Goal: Task Accomplishment & Management: Manage account settings

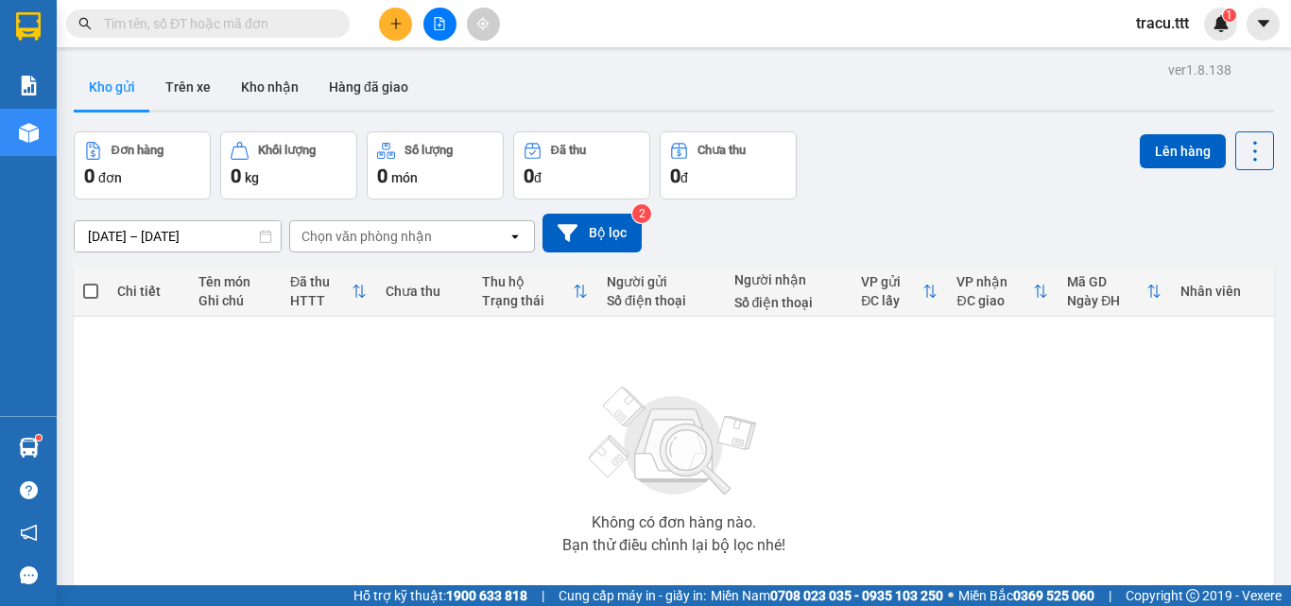
click at [259, 20] on input "text" at bounding box center [215, 23] width 223 height 21
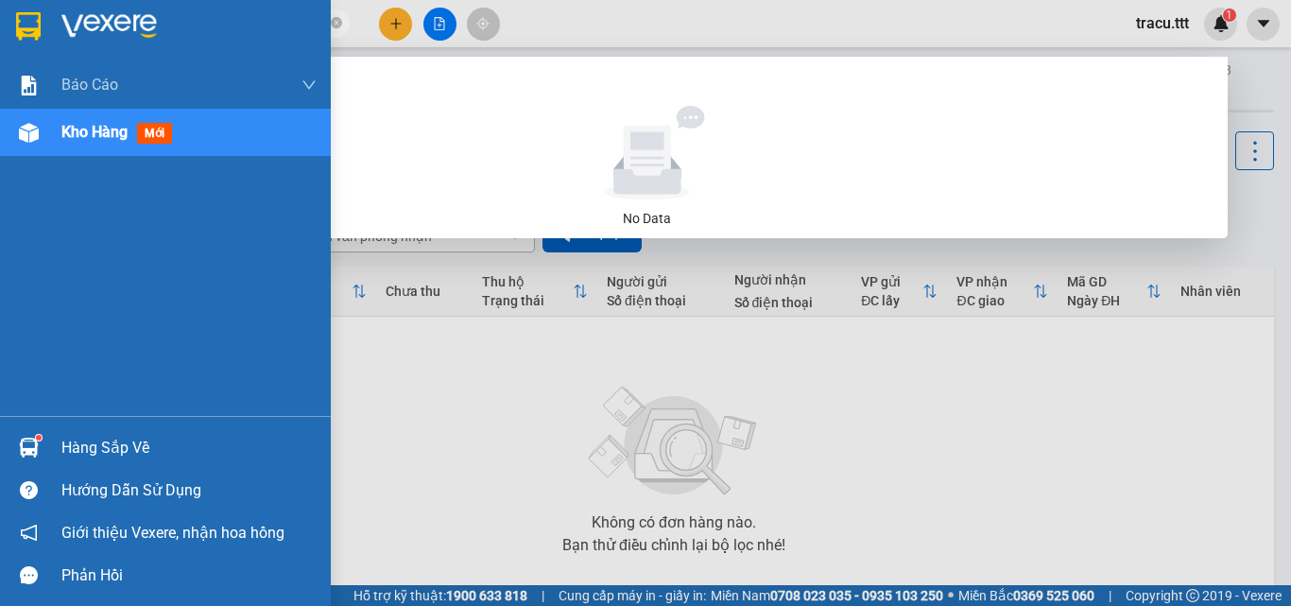
type input "6716"
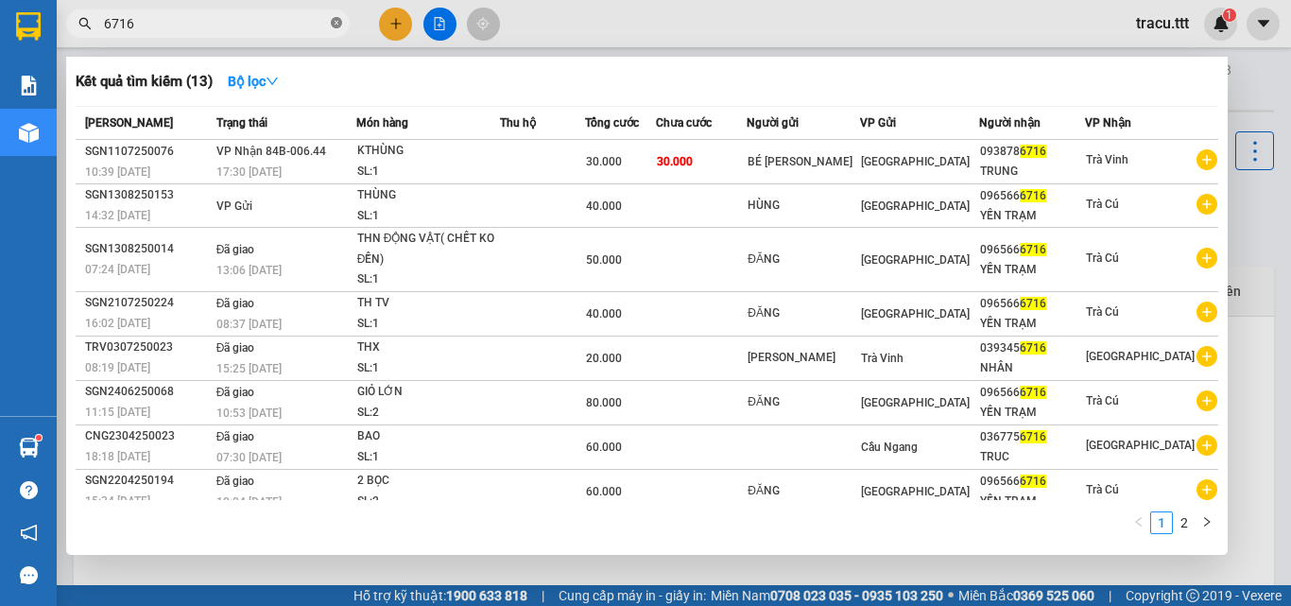
click at [340, 22] on icon "close-circle" at bounding box center [336, 22] width 11 height 11
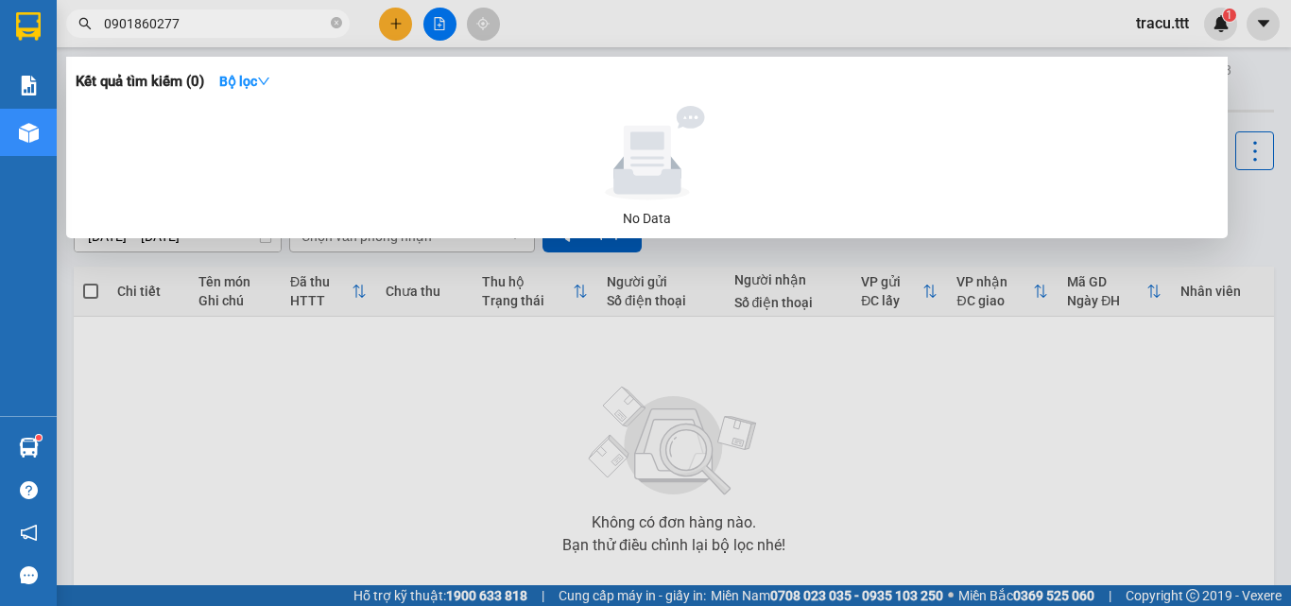
type input "0901860277"
click at [569, 18] on div at bounding box center [645, 303] width 1291 height 606
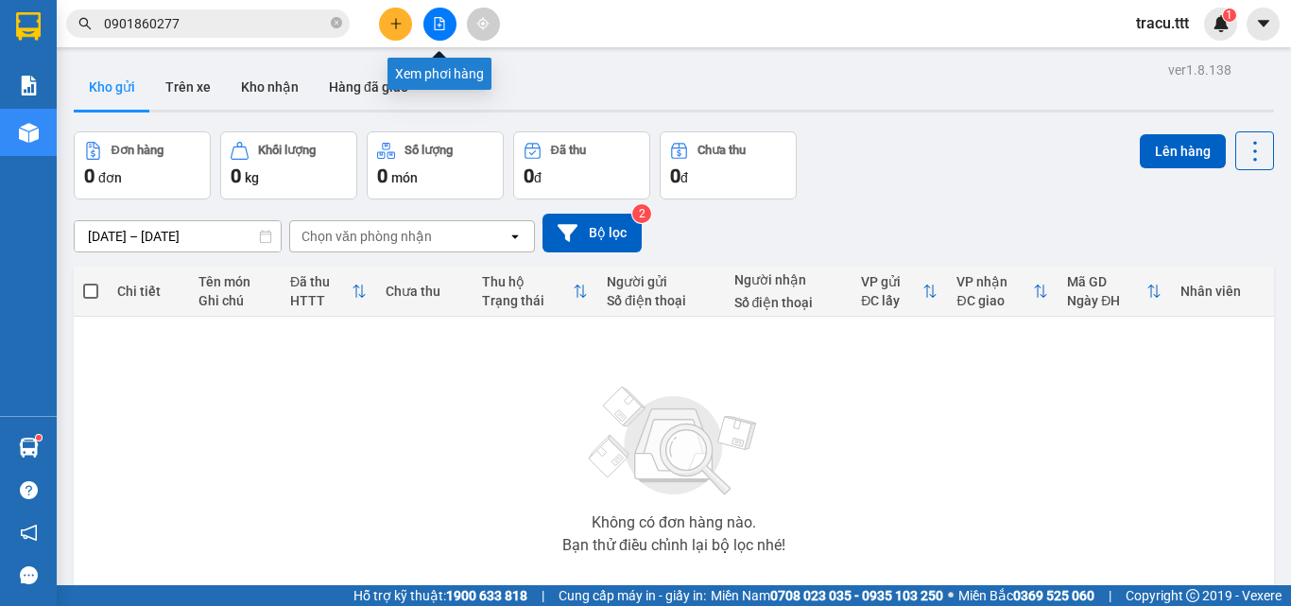
click at [448, 30] on button at bounding box center [439, 24] width 33 height 33
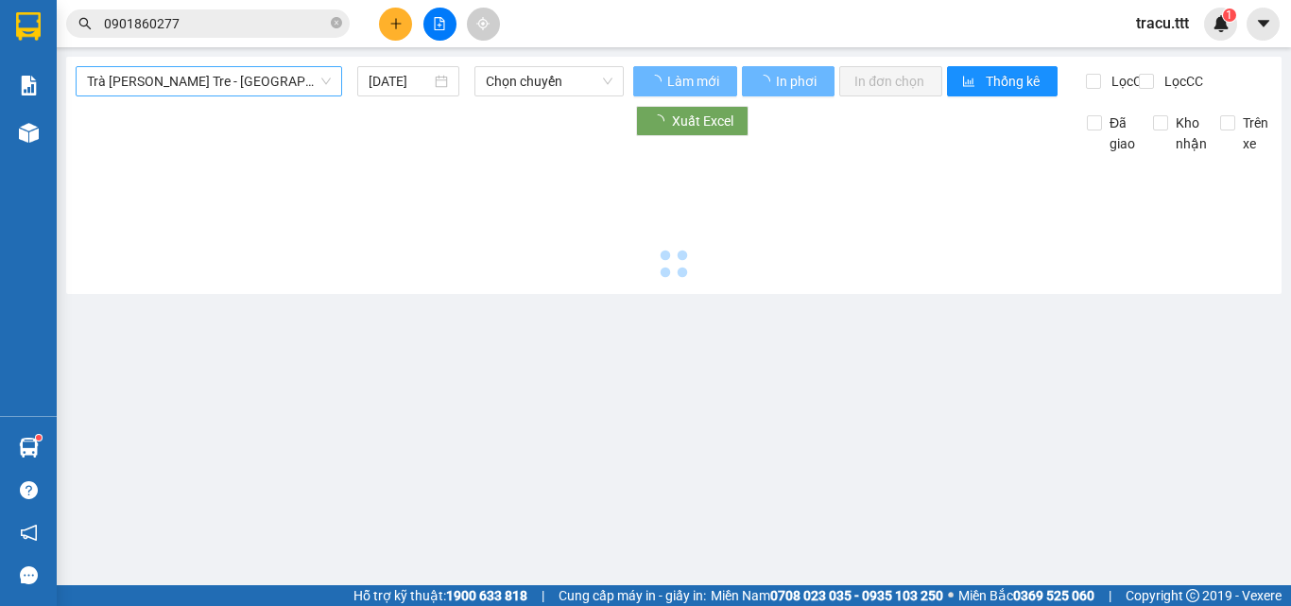
click at [289, 92] on span "Trà [PERSON_NAME] Tre - [GEOGRAPHIC_DATA]" at bounding box center [209, 81] width 244 height 28
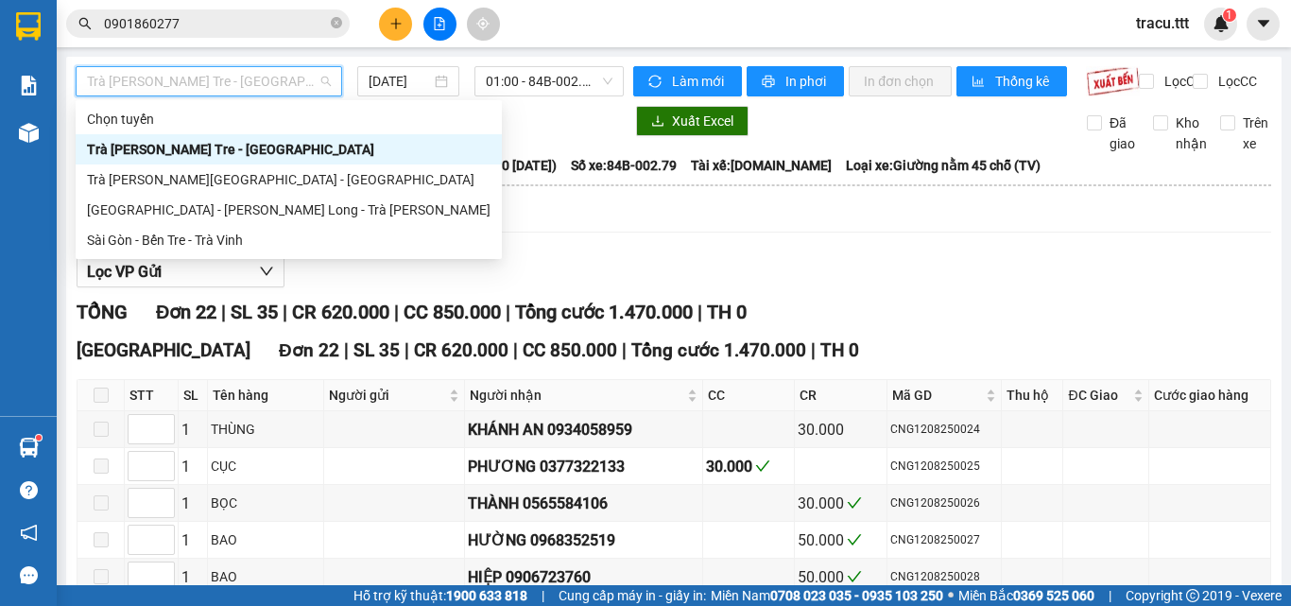
click at [269, 153] on div "Trà [PERSON_NAME] Tre - [GEOGRAPHIC_DATA]" at bounding box center [289, 149] width 404 height 21
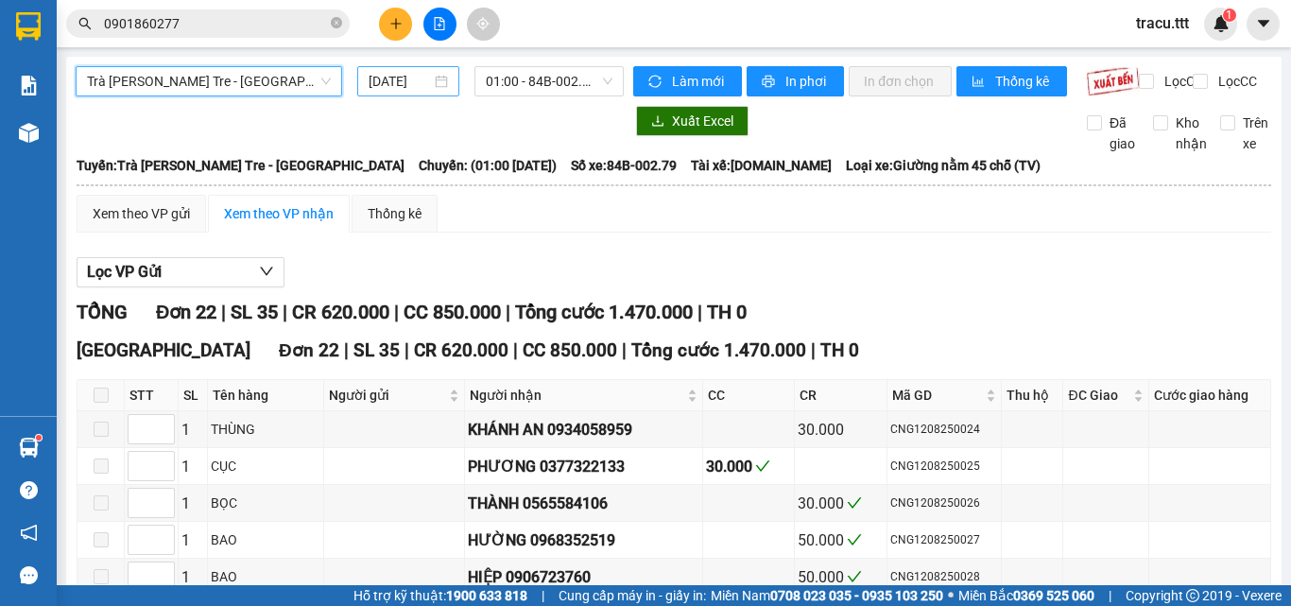
click at [423, 74] on input "[DATE]" at bounding box center [400, 81] width 62 height 21
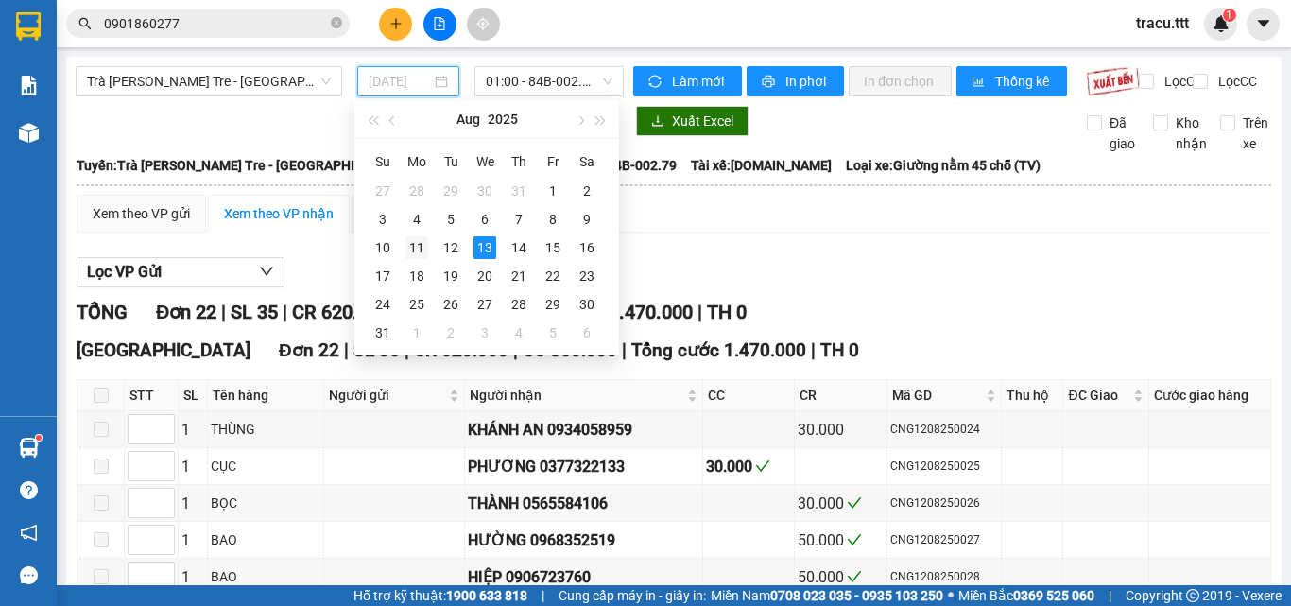
click at [406, 237] on div "11" at bounding box center [416, 247] width 23 height 23
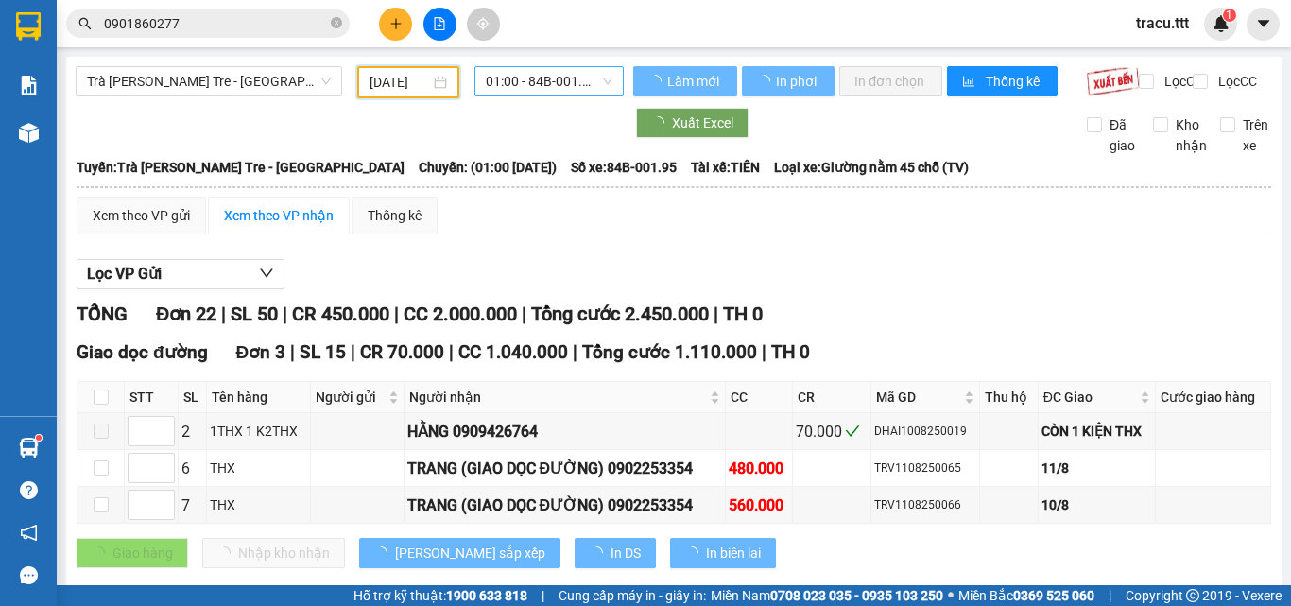
click at [556, 78] on span "01:00 - 84B-001.95" at bounding box center [549, 81] width 127 height 28
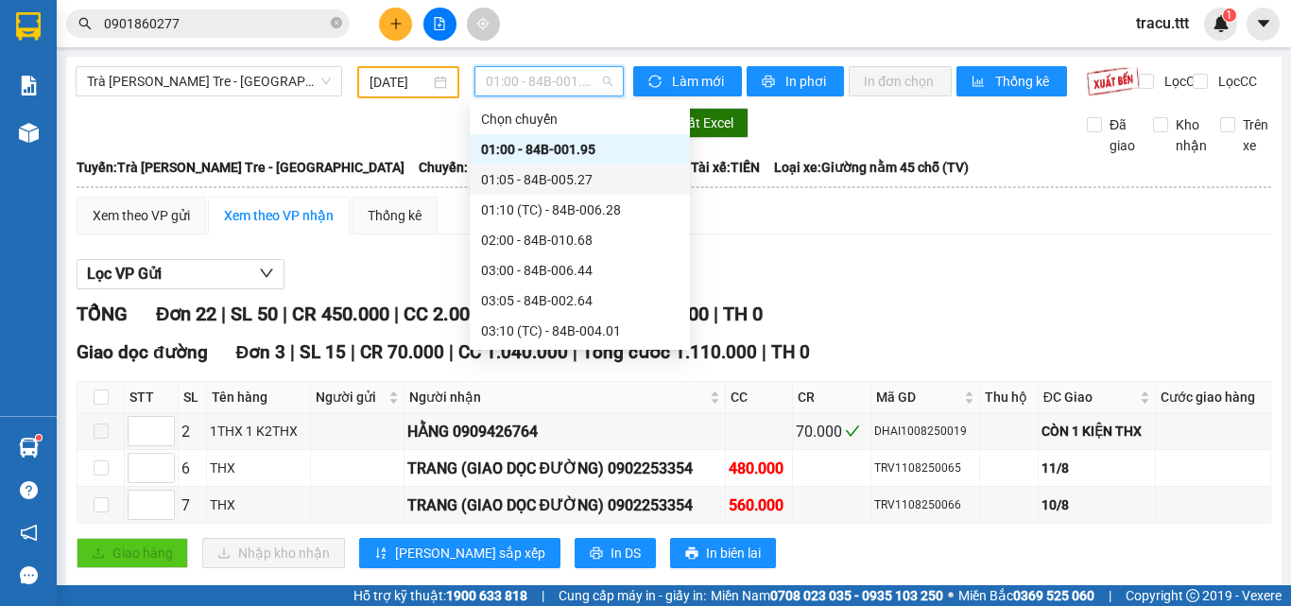
click at [544, 181] on div "01:05 - 84B-005.27" at bounding box center [580, 179] width 198 height 21
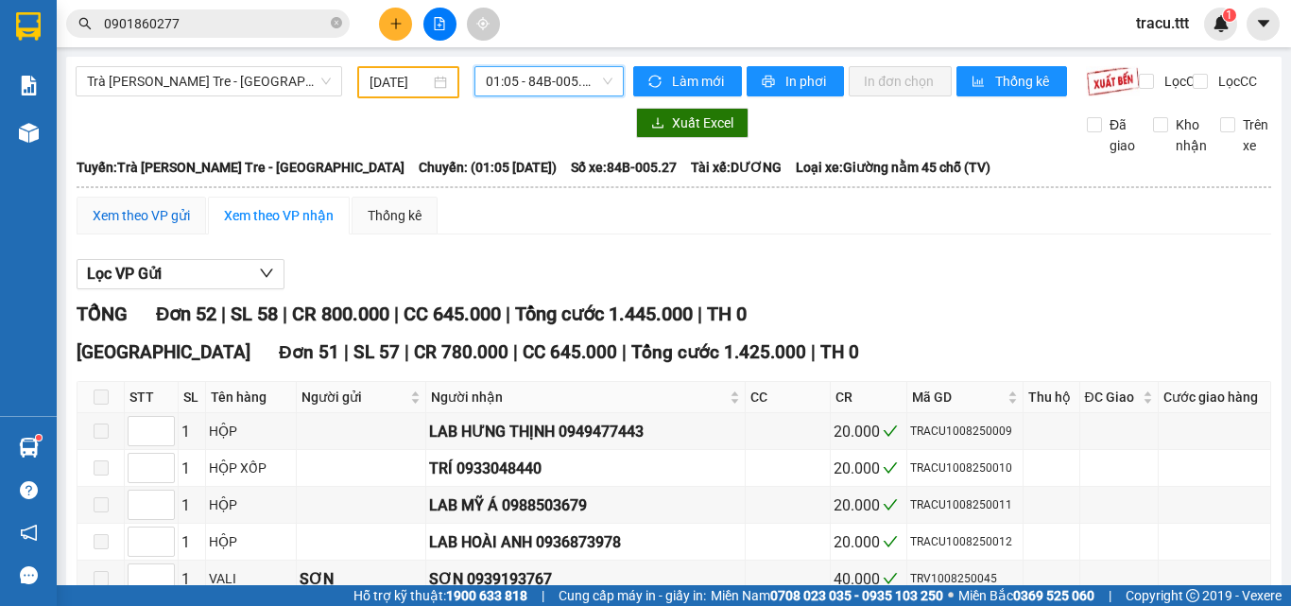
click at [176, 226] on div "Xem theo VP gửi" at bounding box center [141, 215] width 97 height 21
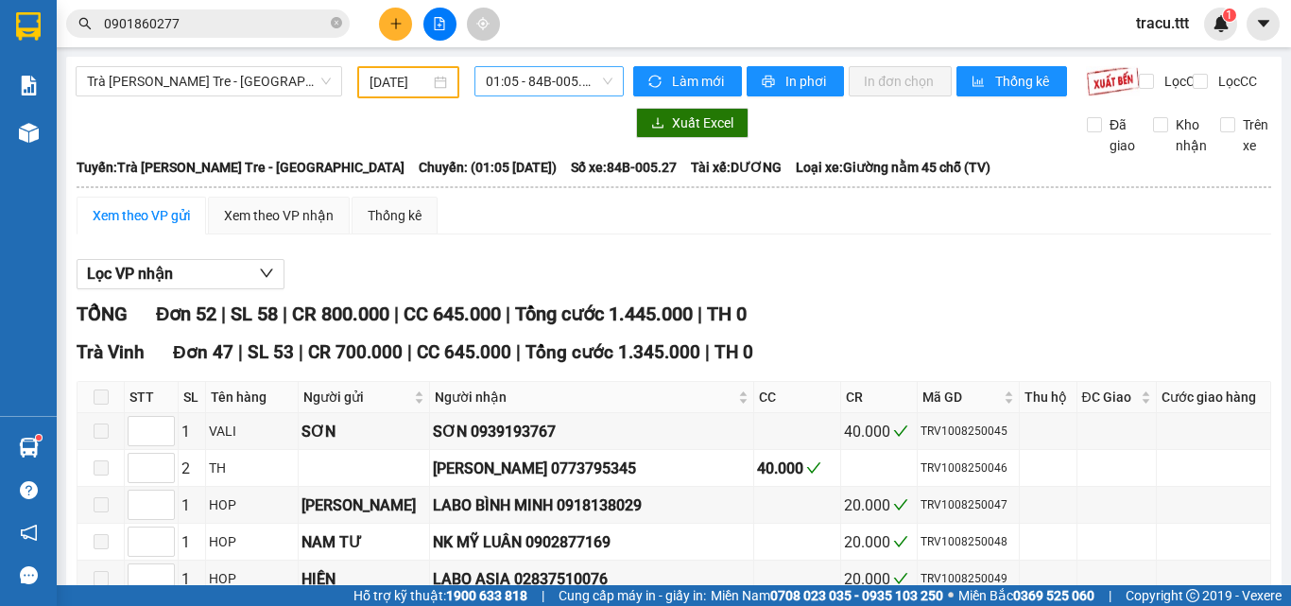
click at [561, 87] on span "01:05 - 84B-005.27" at bounding box center [549, 81] width 127 height 28
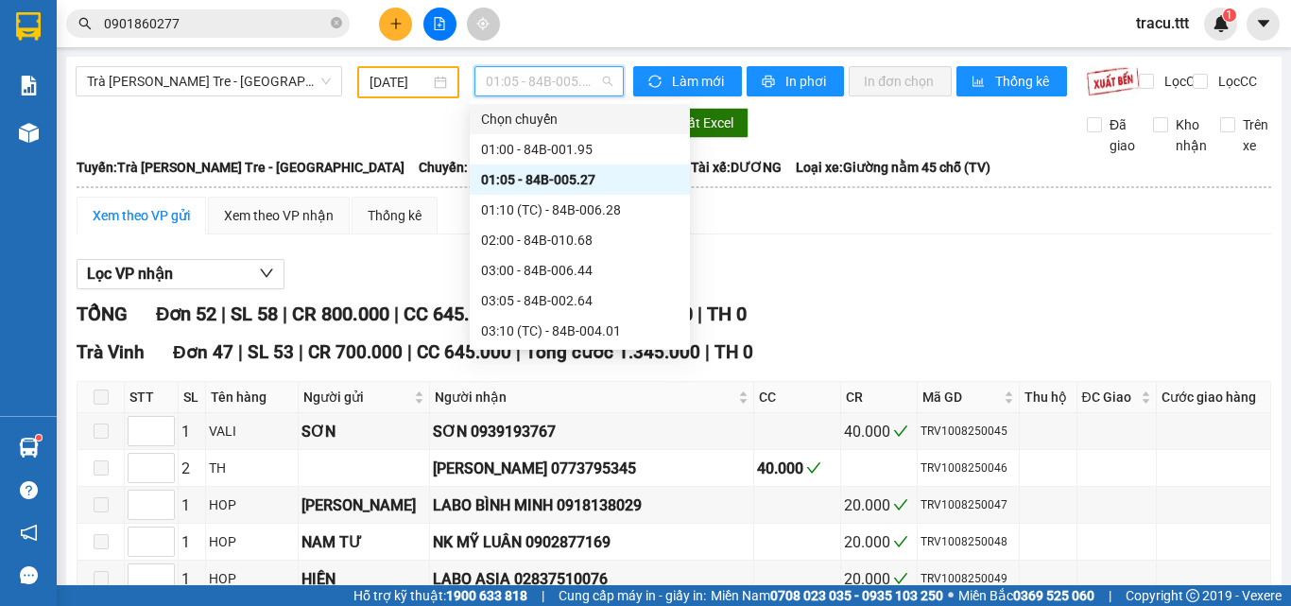
click at [407, 85] on input "[DATE]" at bounding box center [400, 82] width 60 height 21
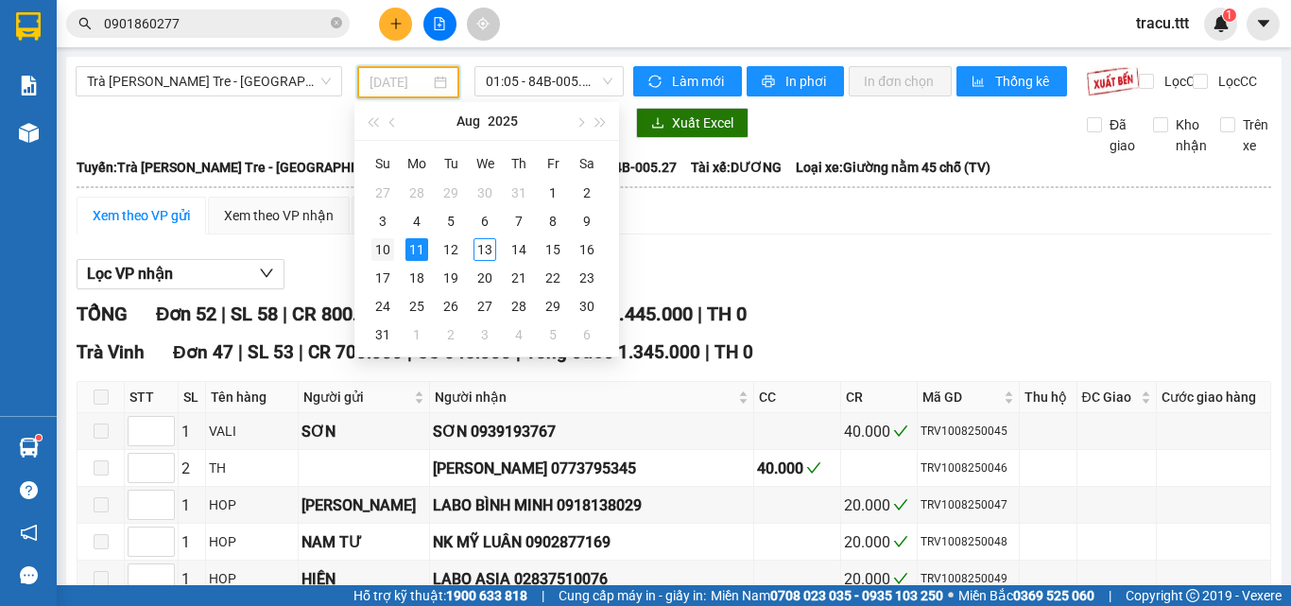
click at [385, 250] on div "10" at bounding box center [382, 249] width 23 height 23
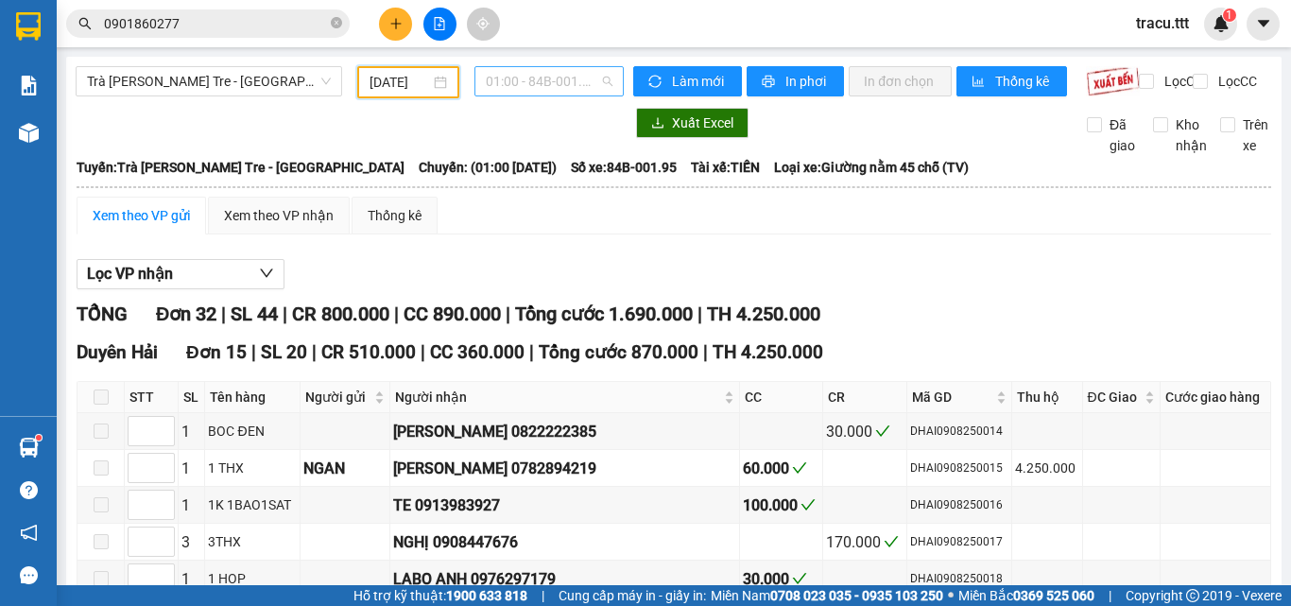
click at [515, 83] on span "01:00 - 84B-001.95" at bounding box center [549, 81] width 127 height 28
click at [520, 75] on span "01:00 - 84B-001.95" at bounding box center [549, 81] width 127 height 28
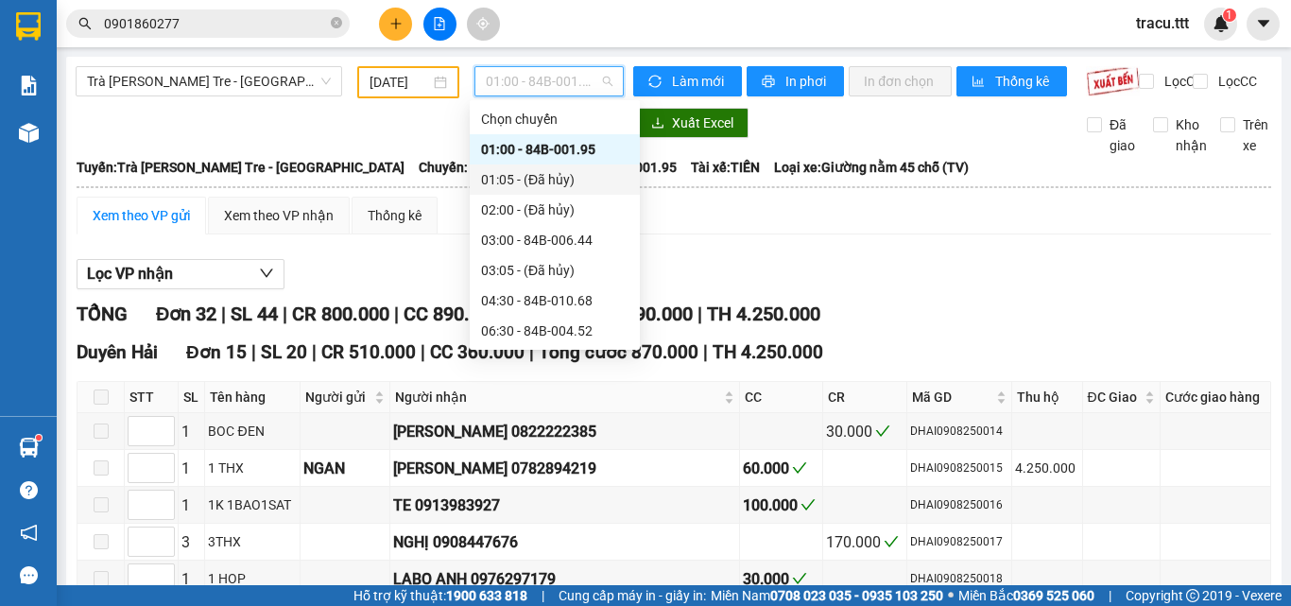
click at [414, 79] on input "[DATE]" at bounding box center [400, 82] width 60 height 21
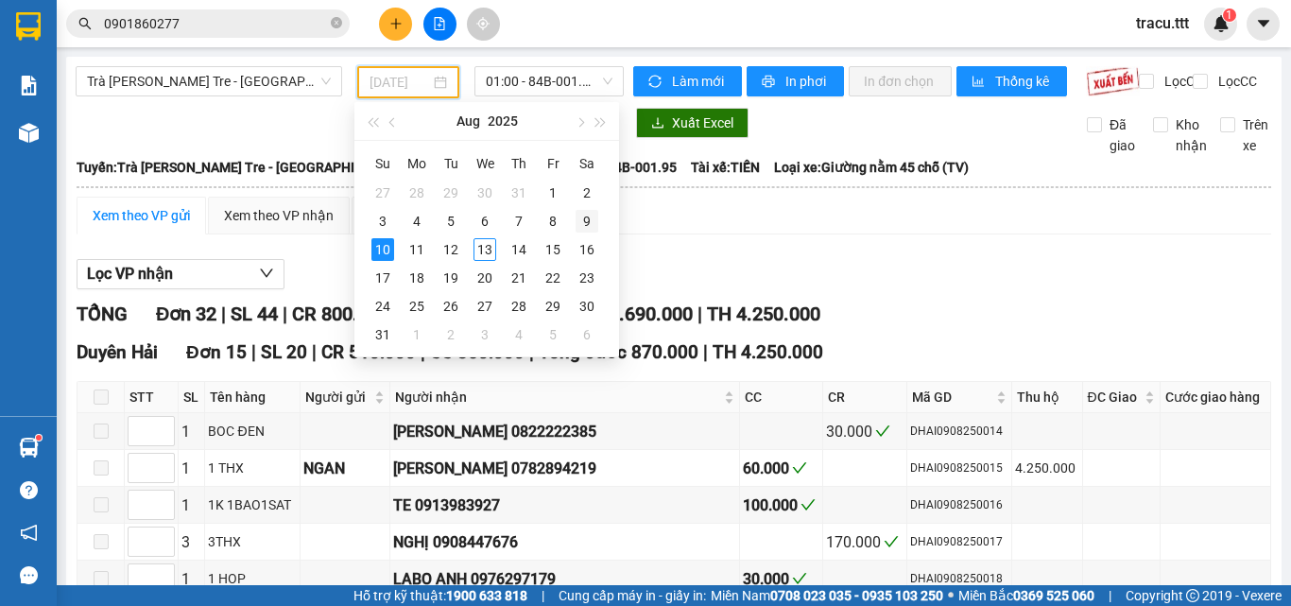
click at [594, 221] on div "9" at bounding box center [587, 221] width 23 height 23
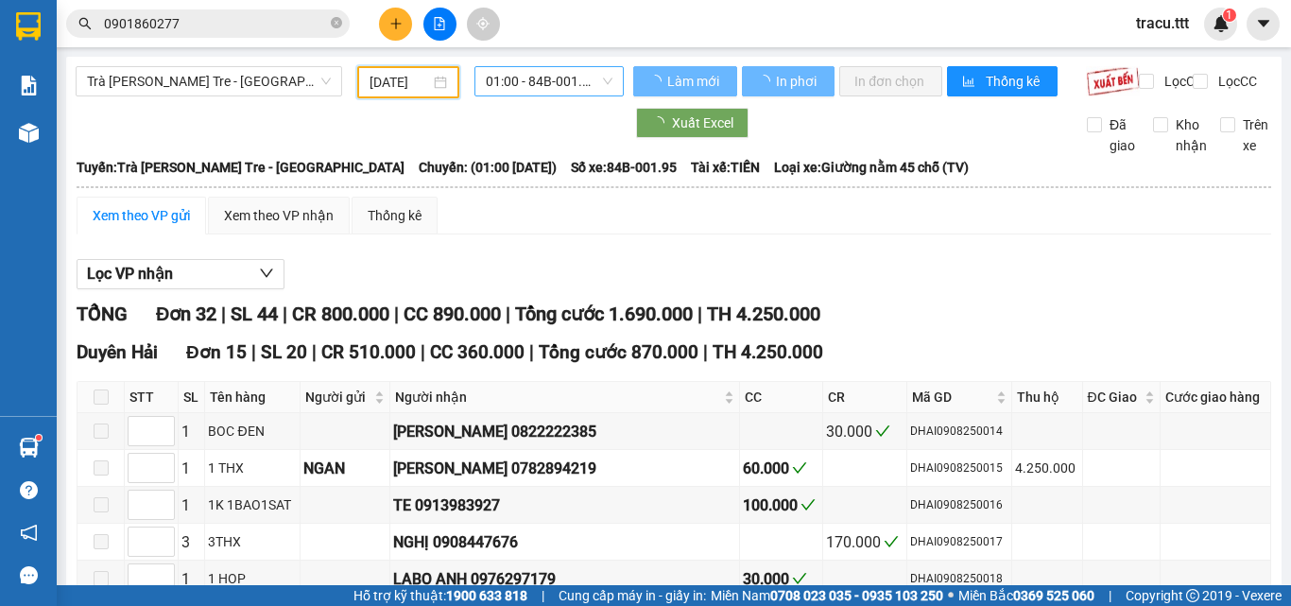
type input "[DATE]"
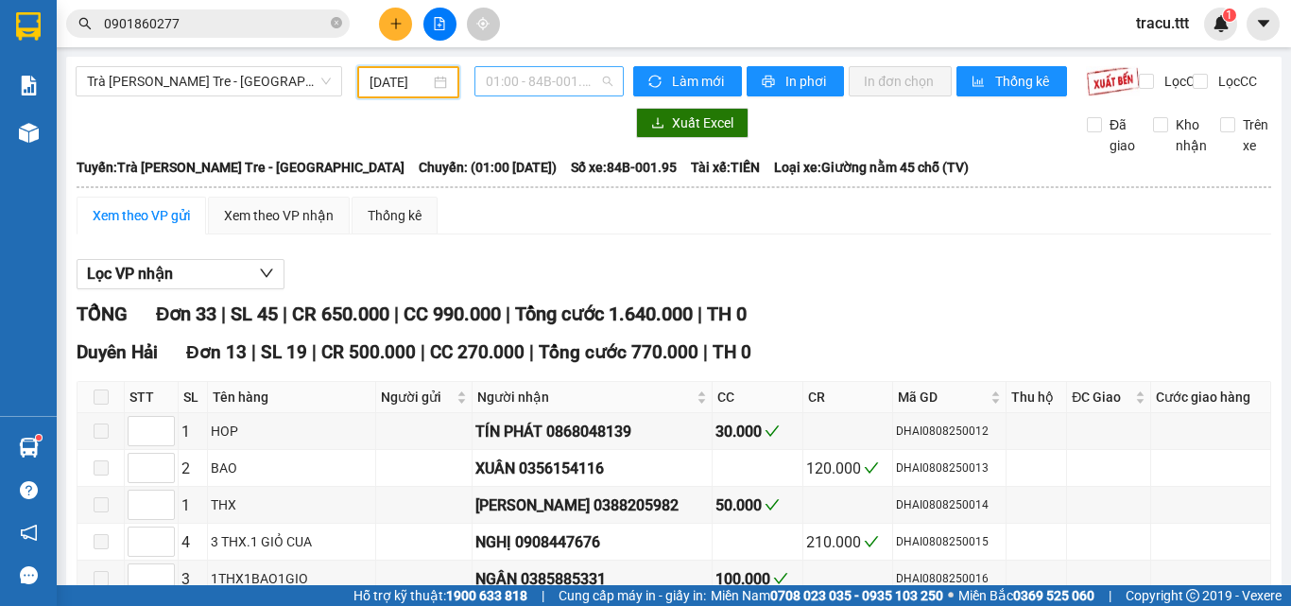
click at [547, 71] on span "01:00 - 84B-001.95" at bounding box center [549, 81] width 127 height 28
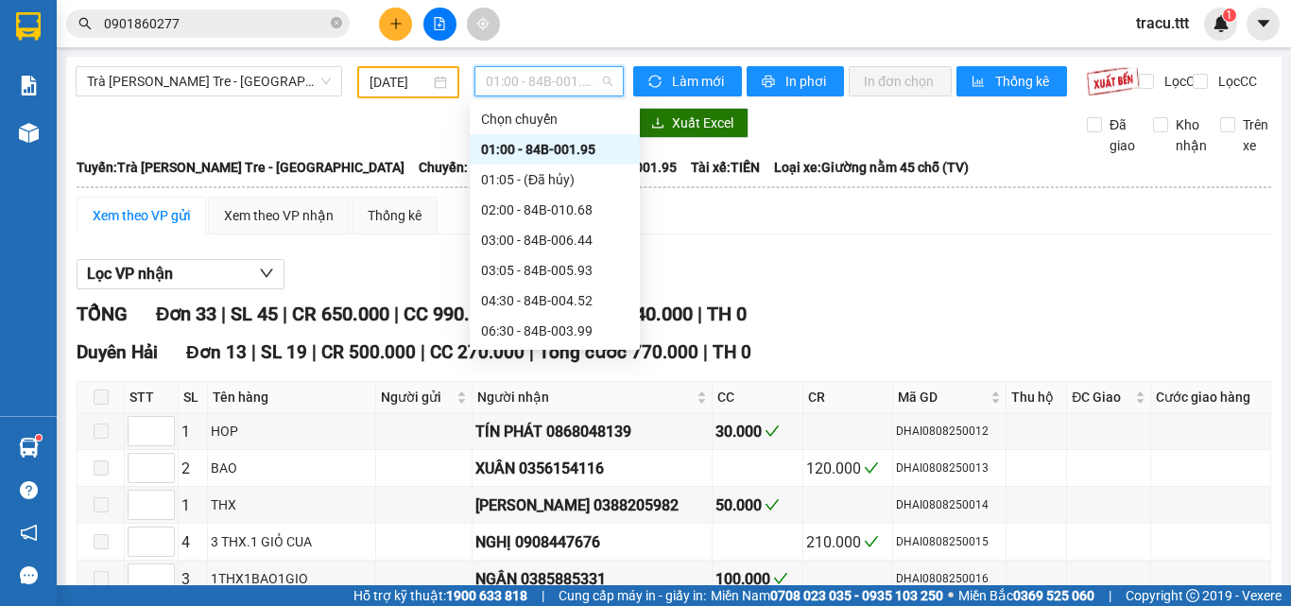
click at [526, 147] on div "01:00 - 84B-001.95" at bounding box center [554, 149] width 147 height 21
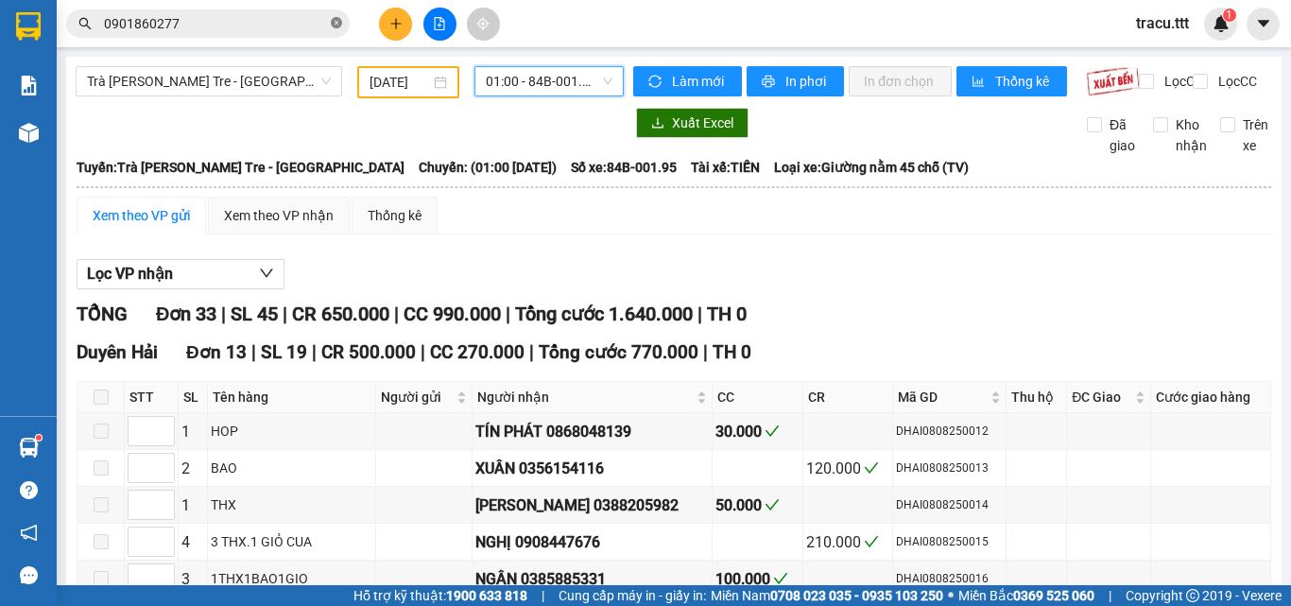
click at [339, 25] on icon "close-circle" at bounding box center [336, 22] width 11 height 11
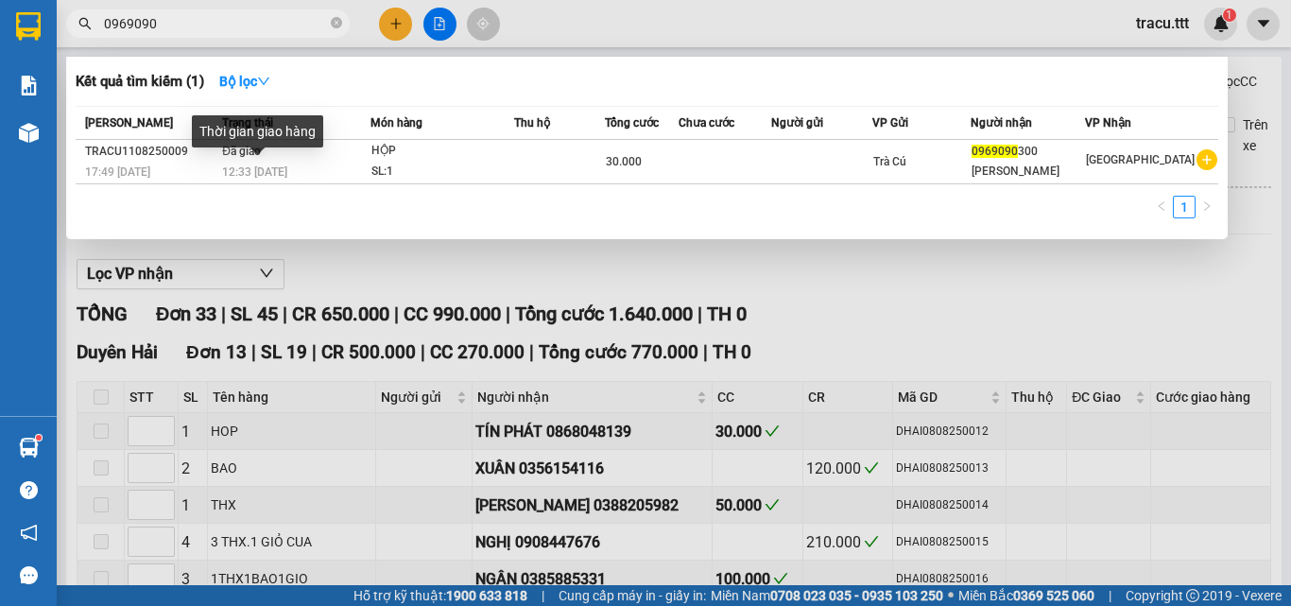
type input "0969090"
click at [194, 159] on div "Thời gian giao hàng" at bounding box center [257, 137] width 131 height 45
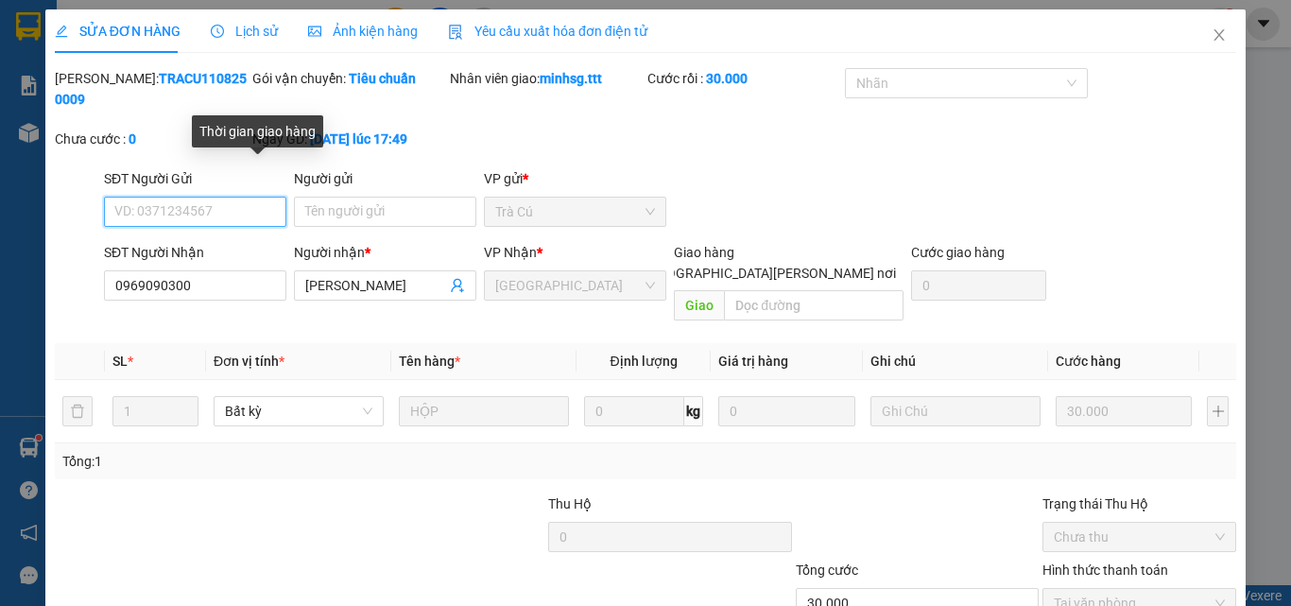
type input "0969090300"
type input "[PERSON_NAME]"
type input "30.000"
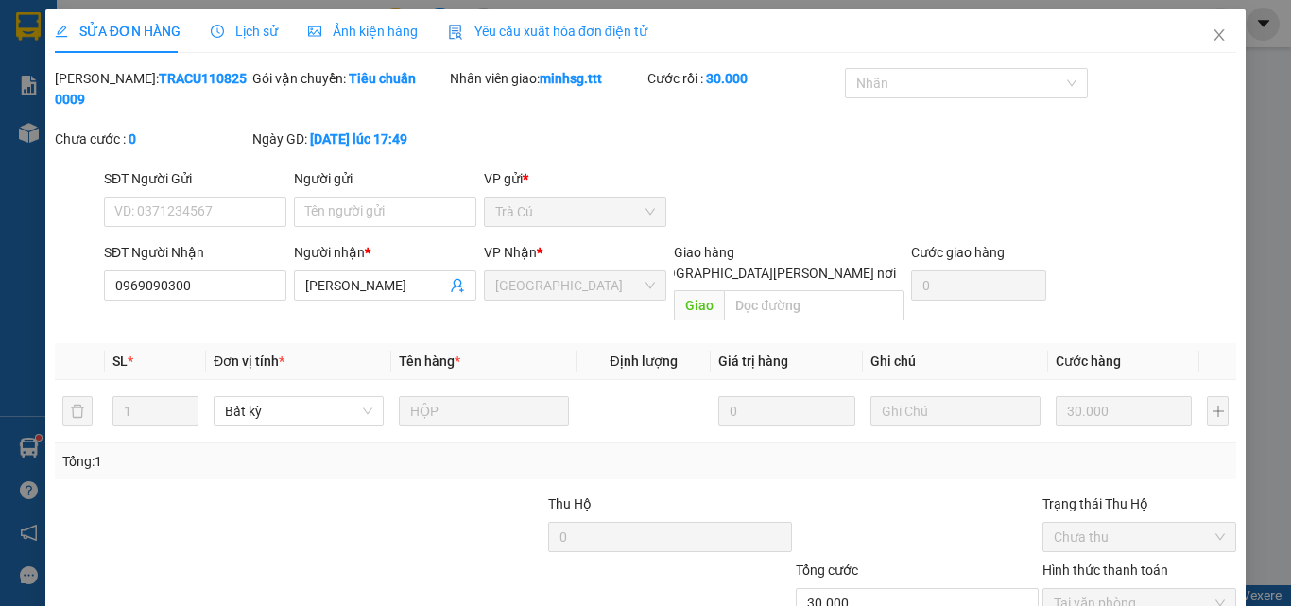
click at [234, 27] on span "Lịch sử" at bounding box center [244, 31] width 67 height 15
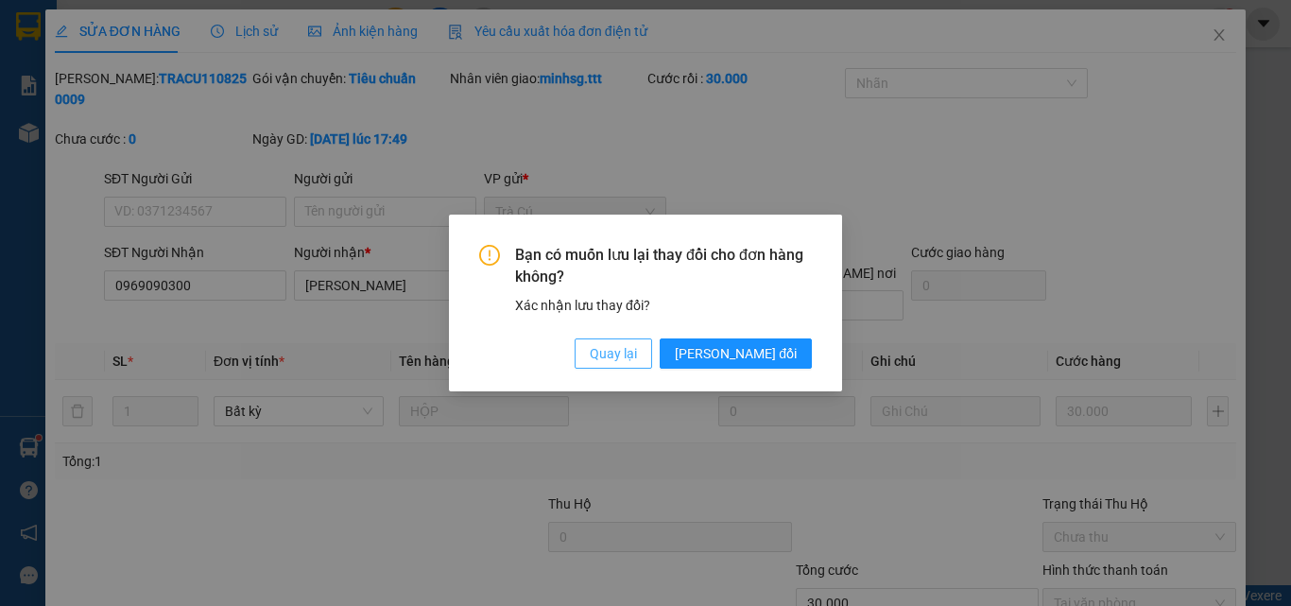
click at [637, 360] on span "Quay lại" at bounding box center [613, 353] width 47 height 21
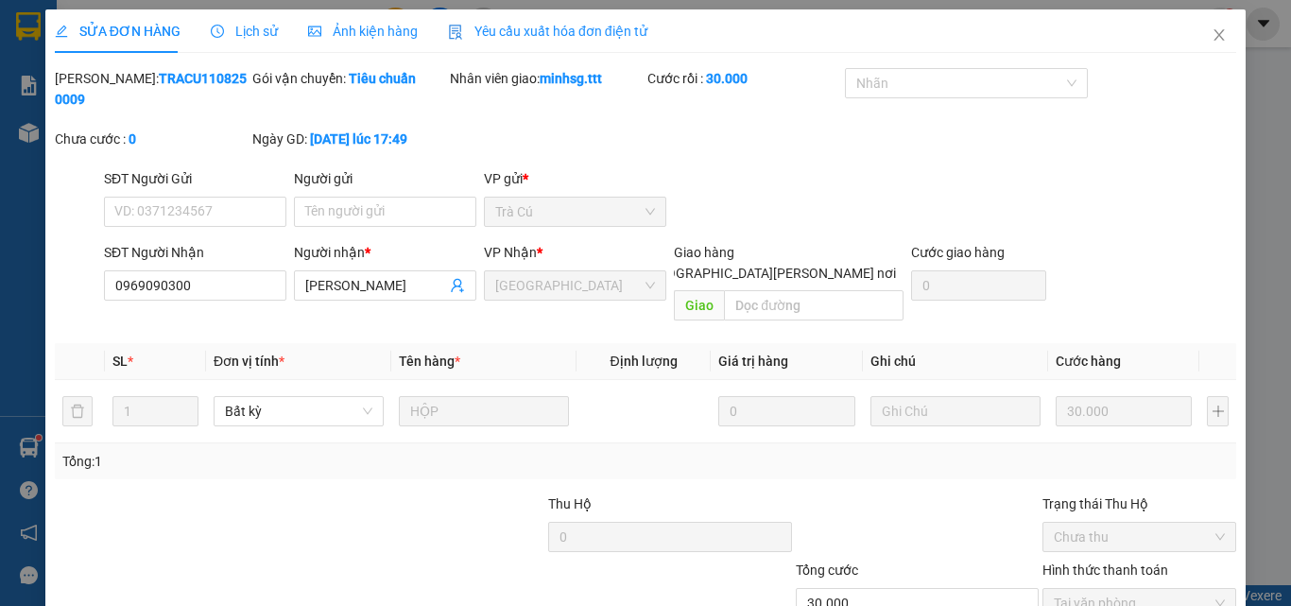
click at [260, 30] on span "Lịch sử" at bounding box center [244, 31] width 67 height 15
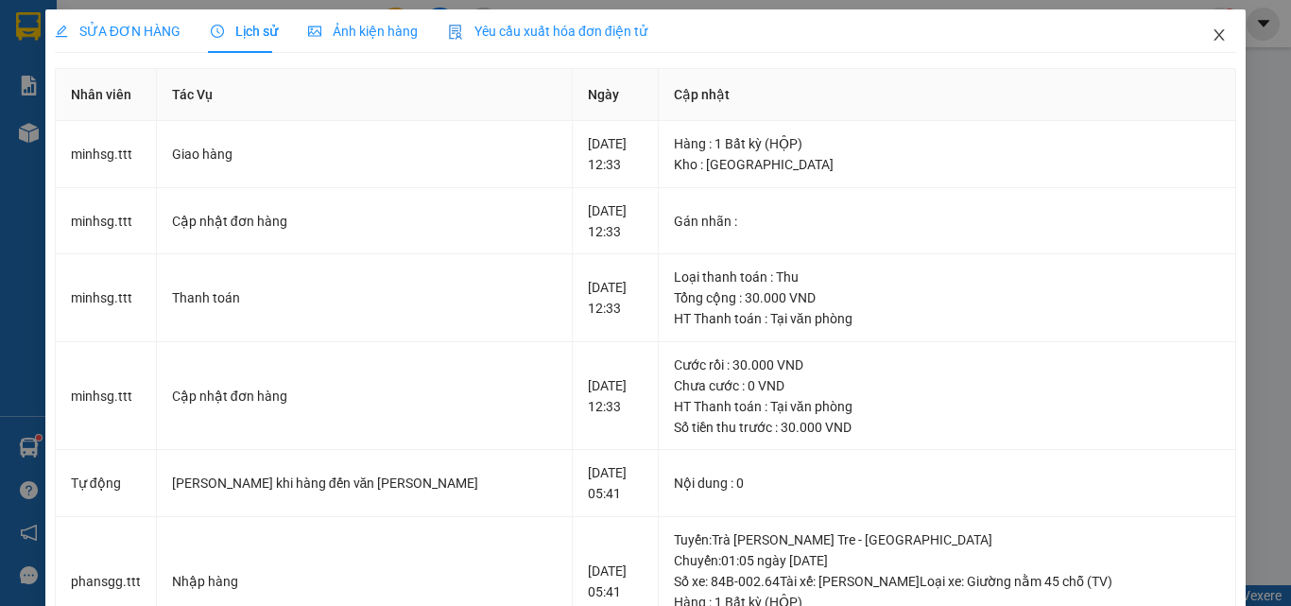
drag, startPoint x: 1213, startPoint y: 35, endPoint x: 523, endPoint y: 50, distance: 690.2
click at [1213, 33] on icon "close" at bounding box center [1219, 34] width 15 height 15
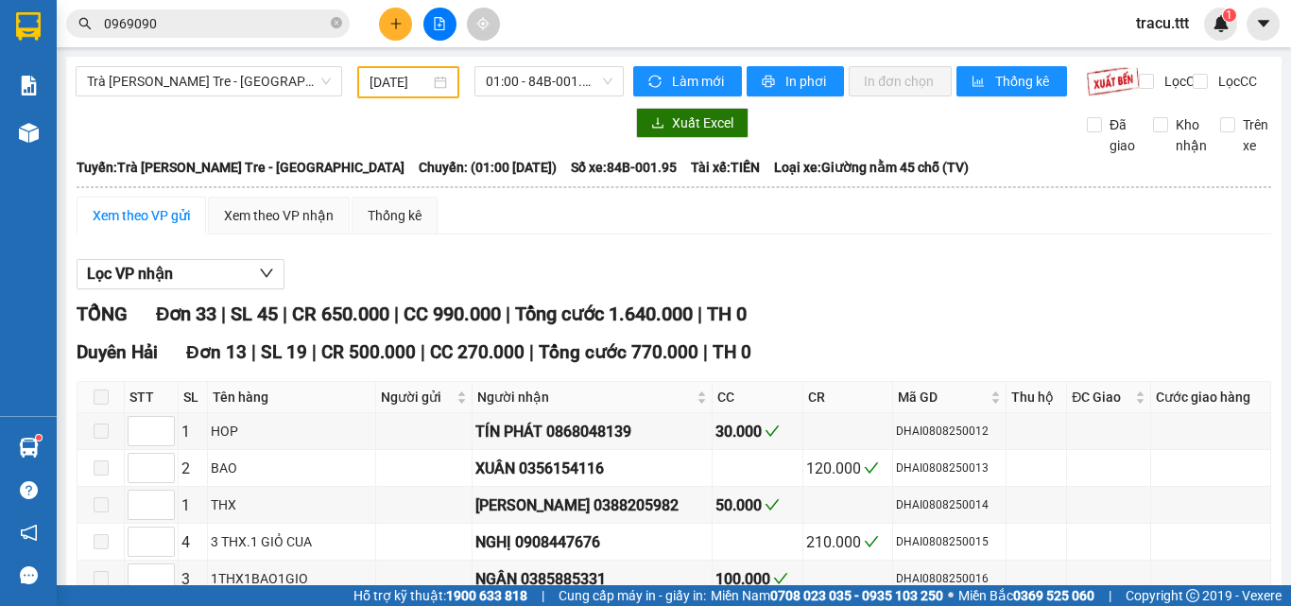
click at [384, 79] on input "[DATE]" at bounding box center [400, 82] width 60 height 21
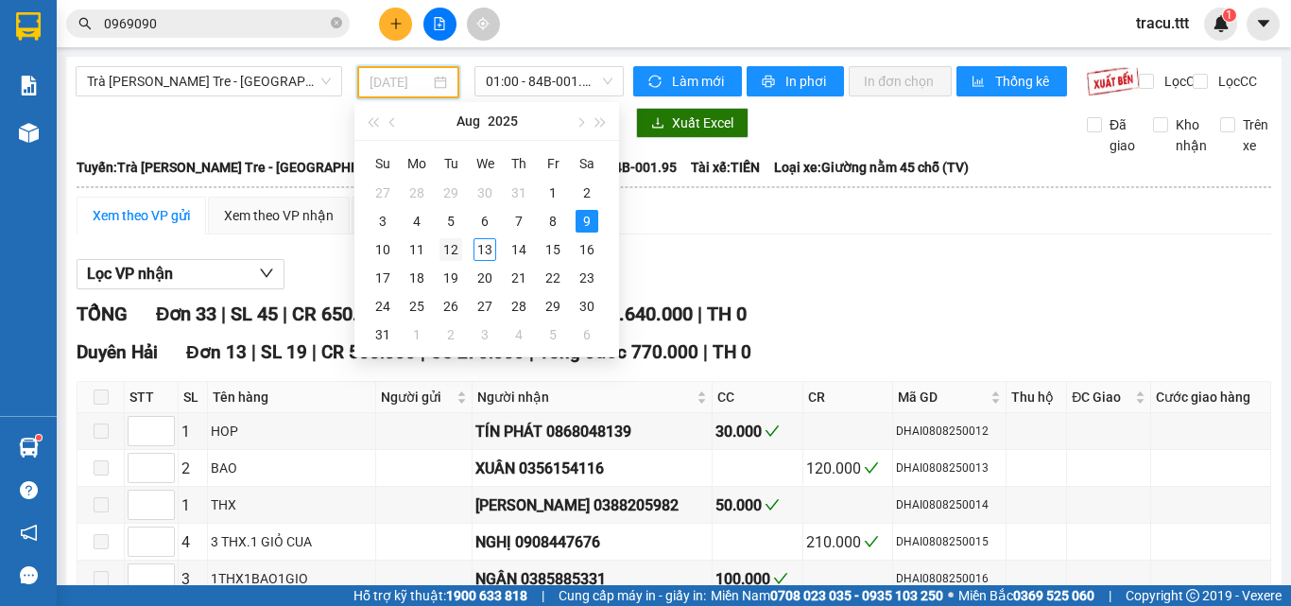
click at [457, 257] on div "12" at bounding box center [451, 249] width 23 height 23
type input "[DATE]"
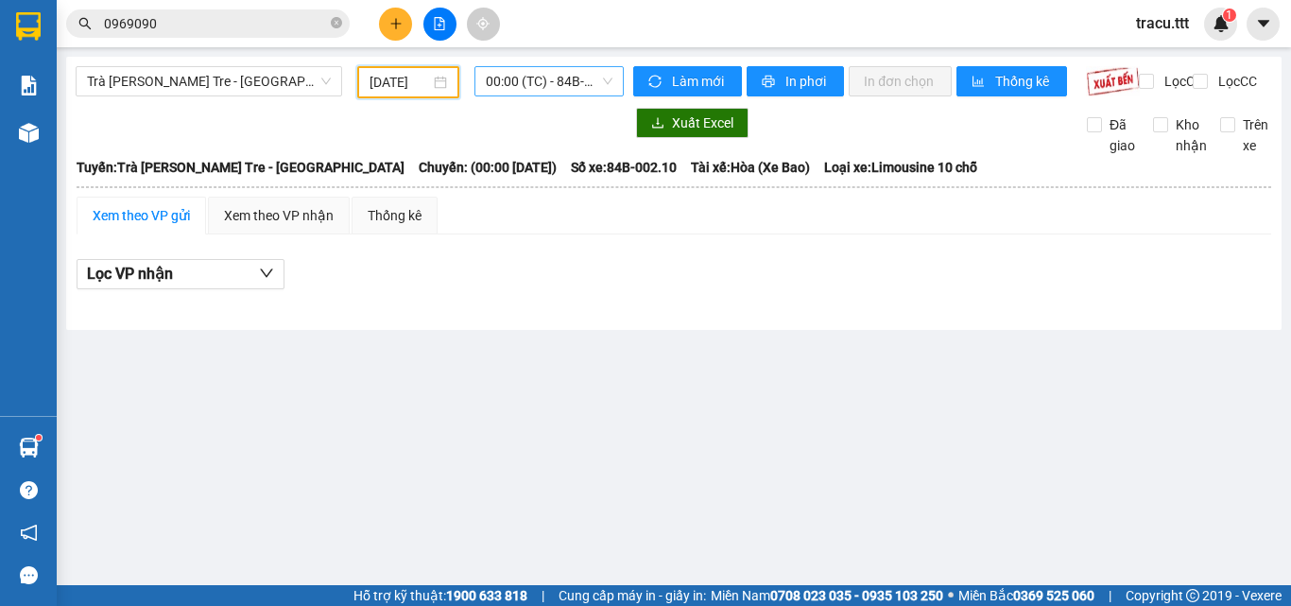
click at [576, 76] on span "00:00 (TC) - 84B-002.10 - (Đã hủy)" at bounding box center [549, 81] width 127 height 28
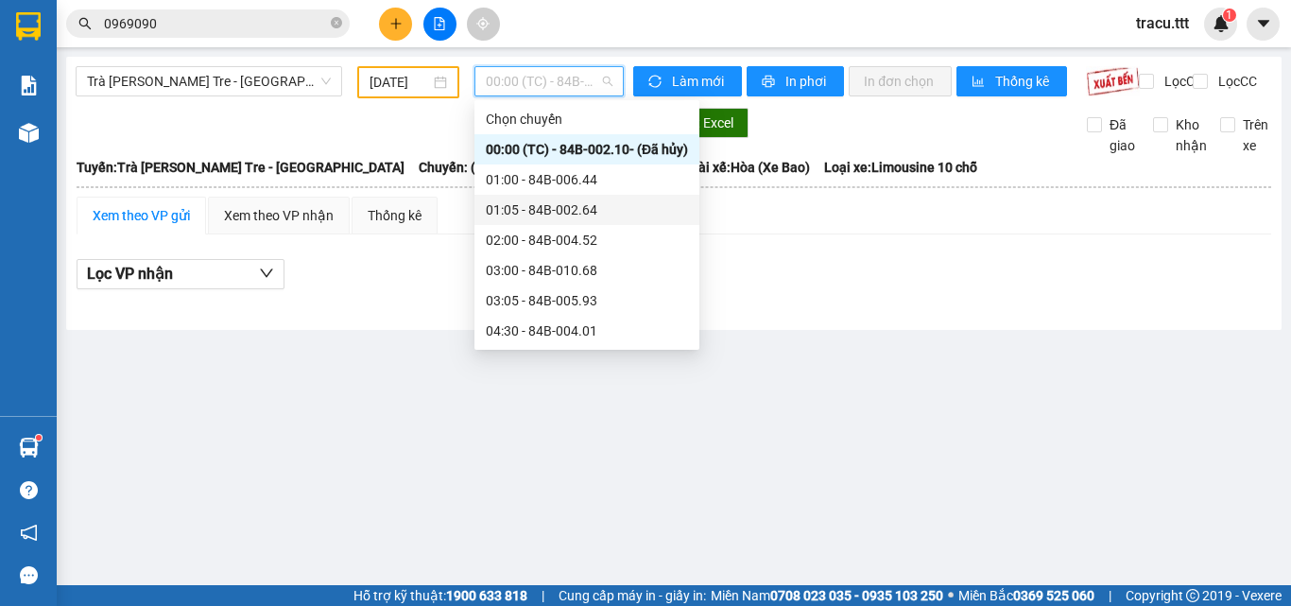
click at [553, 215] on div "01:05 - 84B-002.64" at bounding box center [587, 209] width 202 height 21
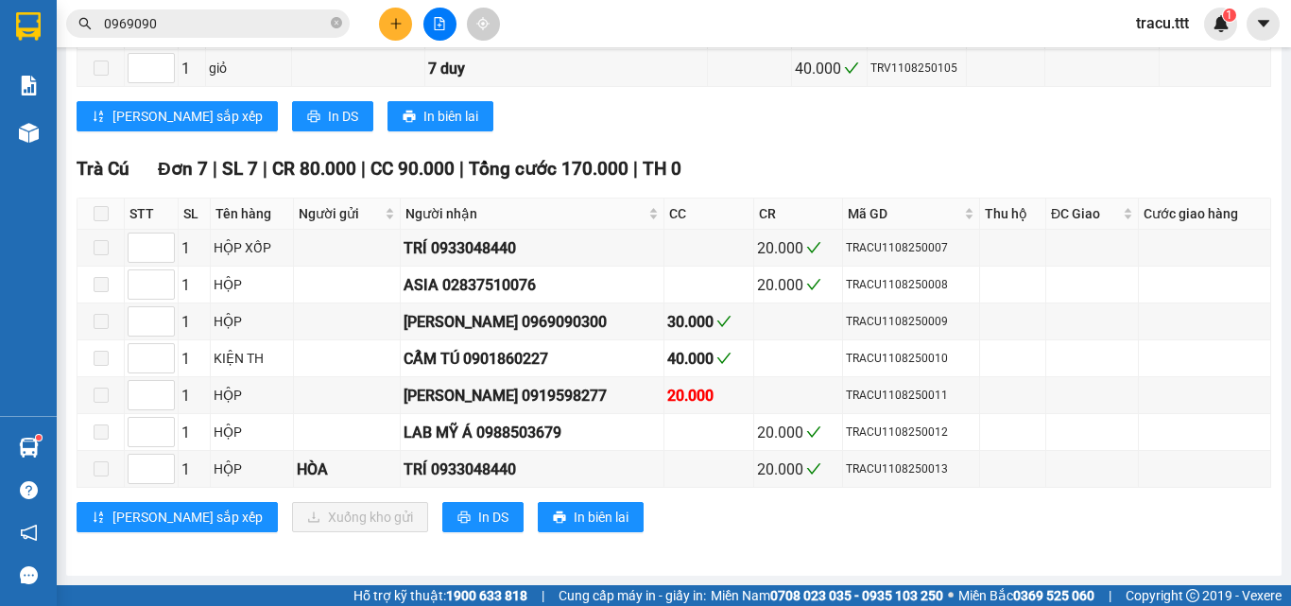
scroll to position [1999, 0]
click at [335, 26] on icon "close-circle" at bounding box center [336, 22] width 11 height 11
click at [281, 20] on input "text" at bounding box center [215, 23] width 223 height 21
click at [282, 24] on input "text" at bounding box center [215, 23] width 223 height 21
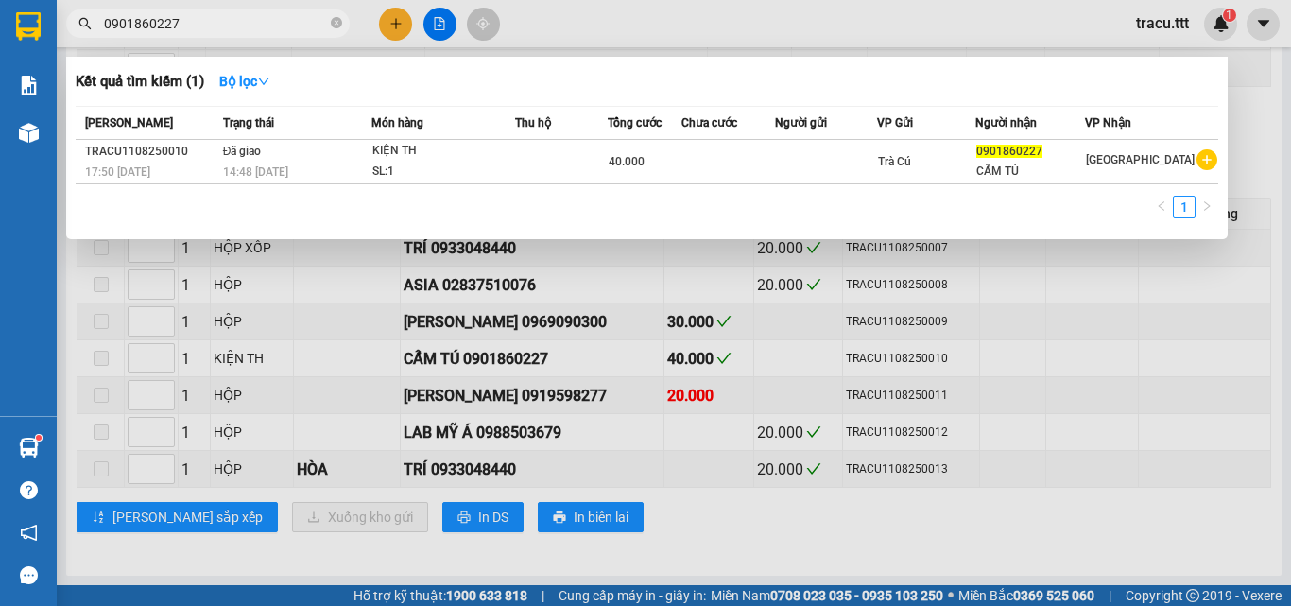
type input "0901860227"
click at [333, 19] on icon "close-circle" at bounding box center [336, 22] width 11 height 11
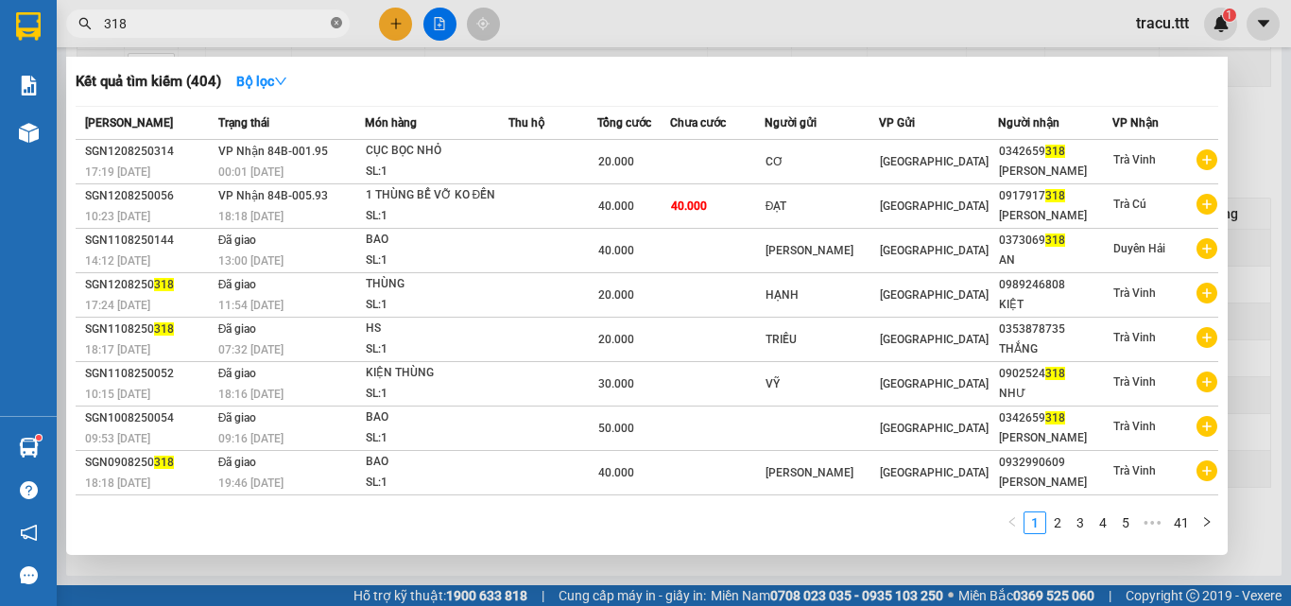
type input "318"
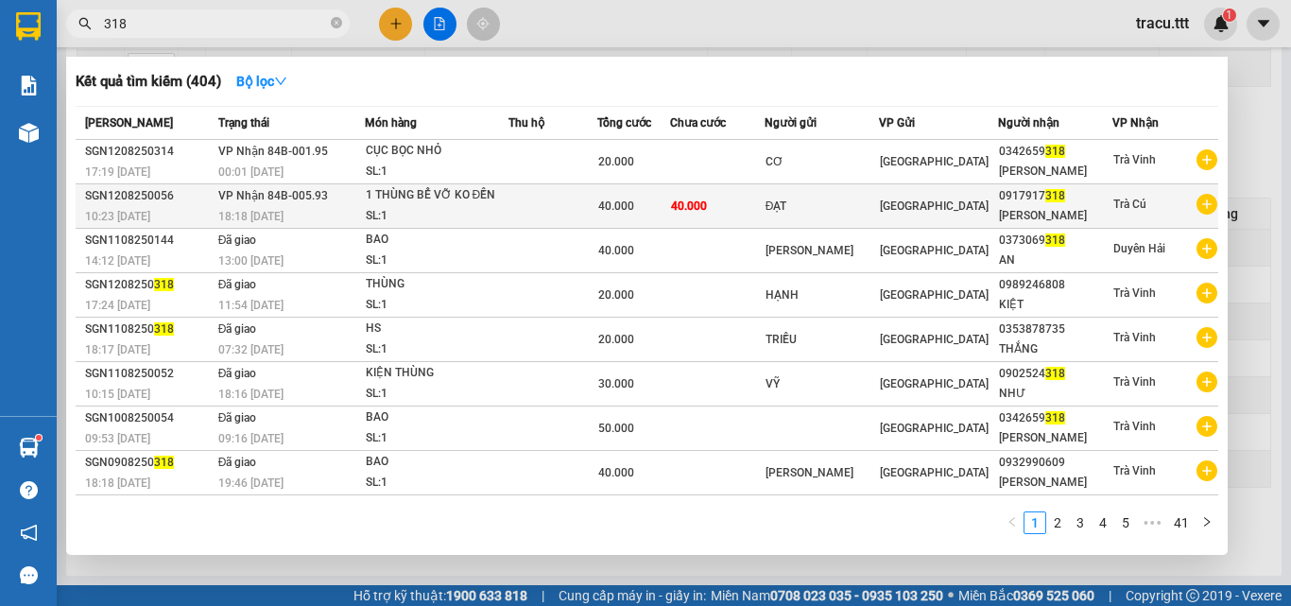
click at [800, 220] on td "ĐẠT" at bounding box center [822, 206] width 114 height 44
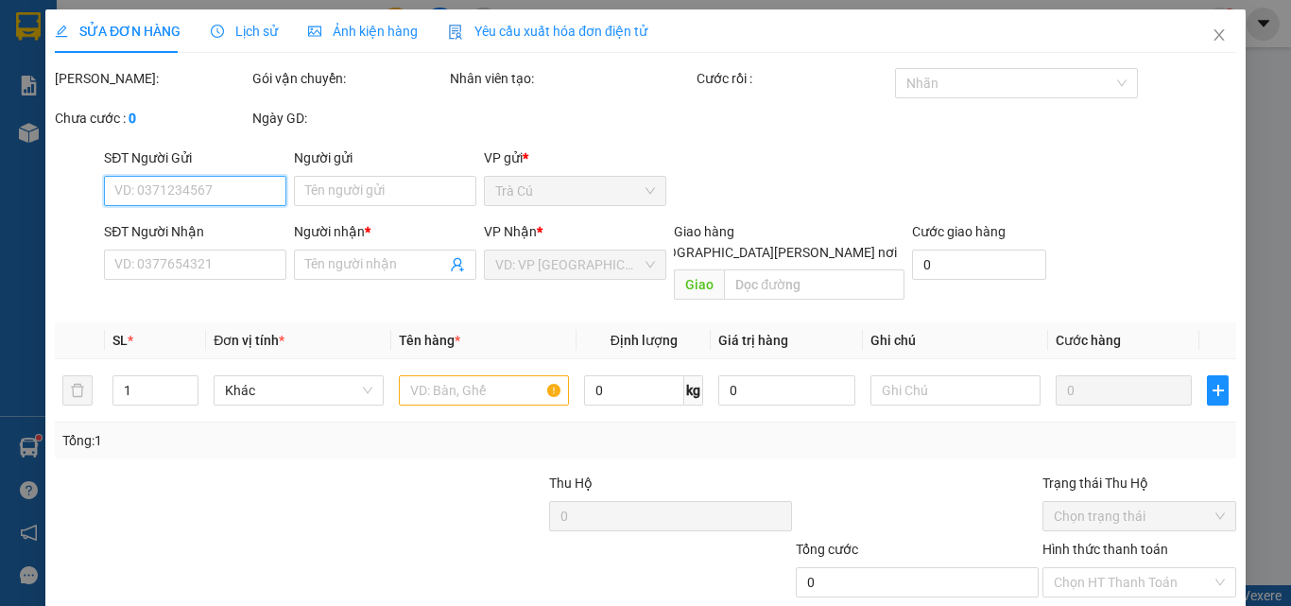
type input "ĐẠT"
type input "0917917318"
type input "[PERSON_NAME]"
type input "40.000"
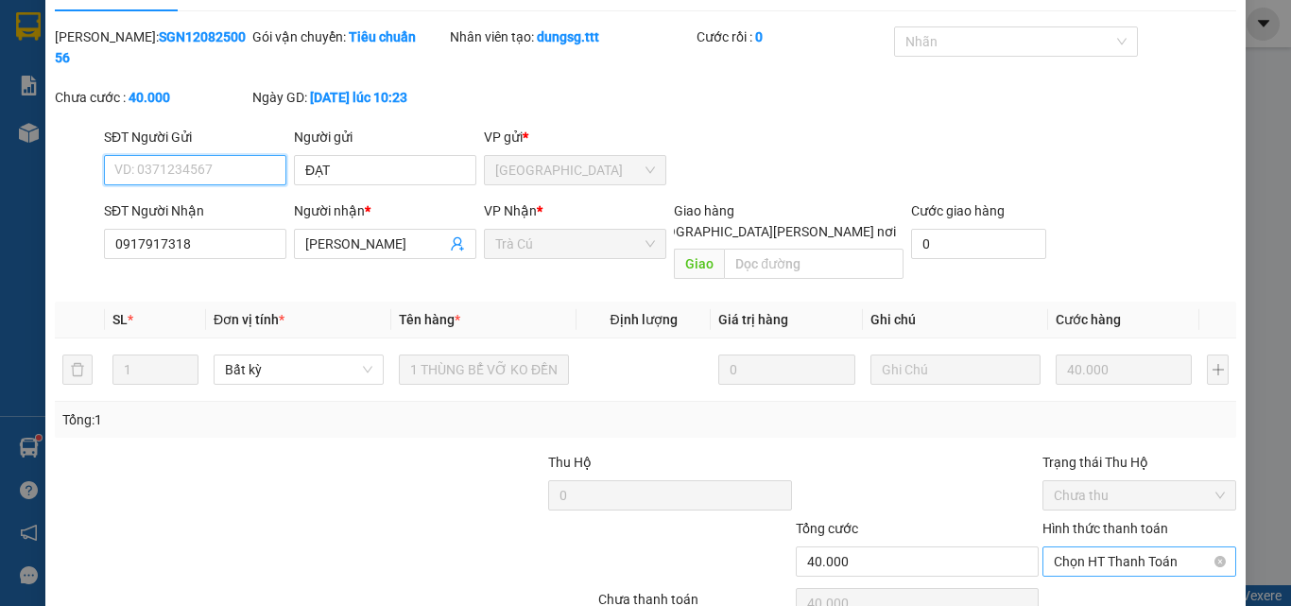
scroll to position [97, 0]
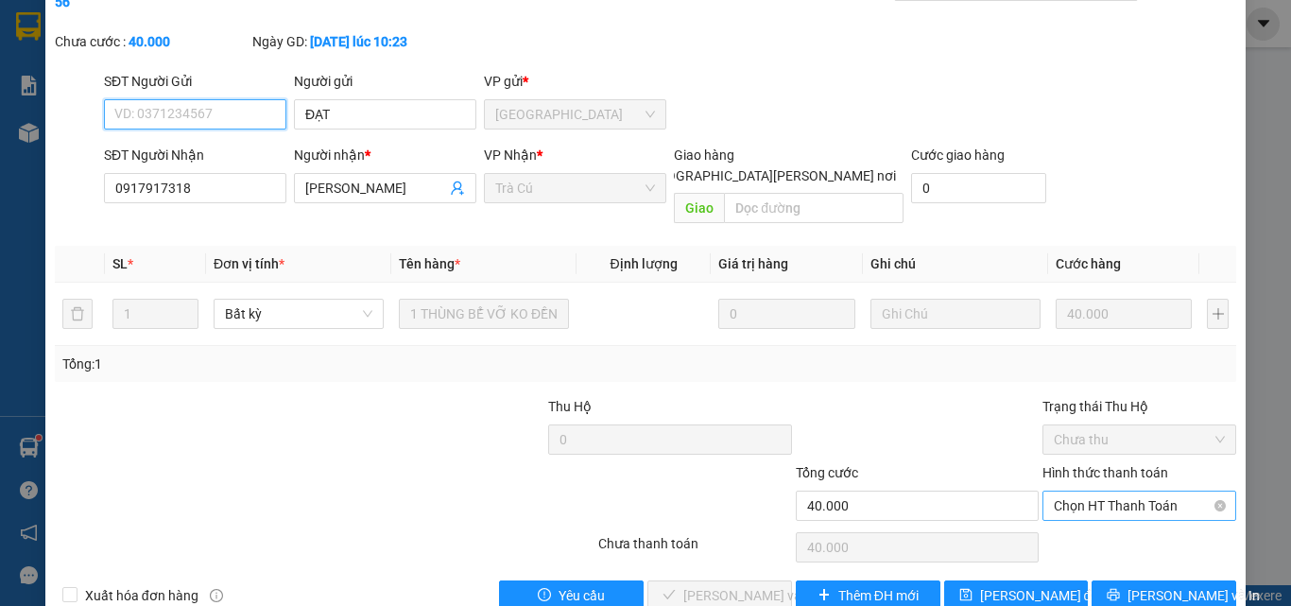
click at [1111, 492] on span "Chọn HT Thanh Toán" at bounding box center [1139, 506] width 171 height 28
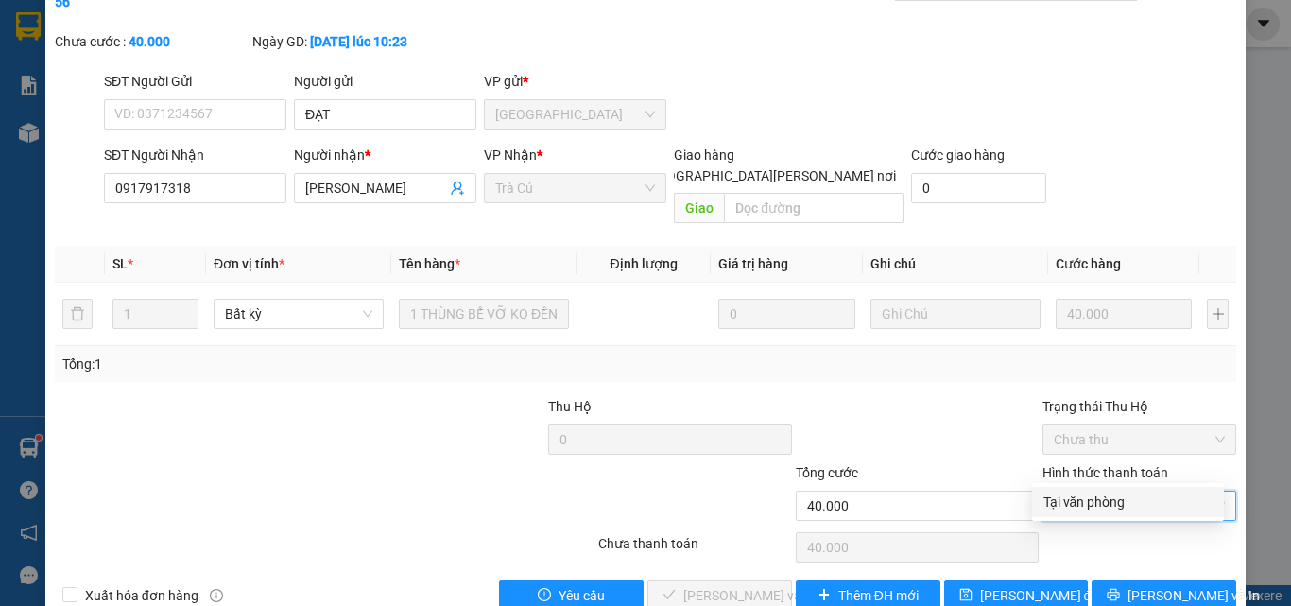
click at [1113, 504] on div "Tại văn phòng" at bounding box center [1128, 502] width 169 height 21
type input "0"
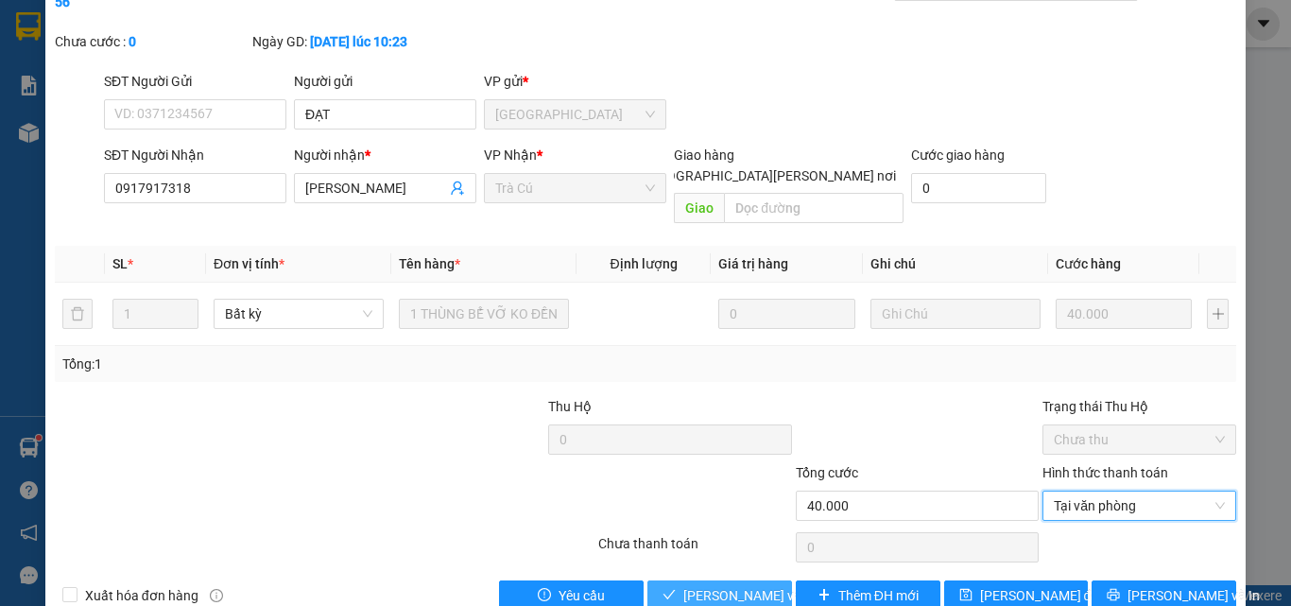
click at [700, 585] on span "[PERSON_NAME] và [PERSON_NAME] hàng" at bounding box center [810, 595] width 255 height 21
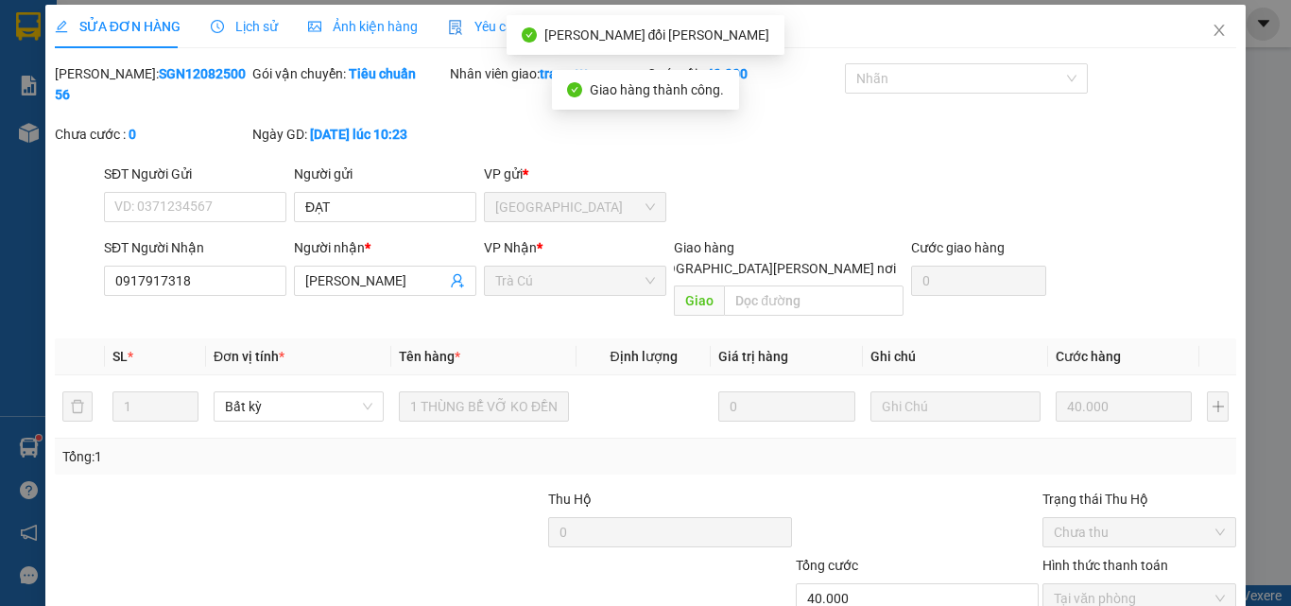
scroll to position [0, 0]
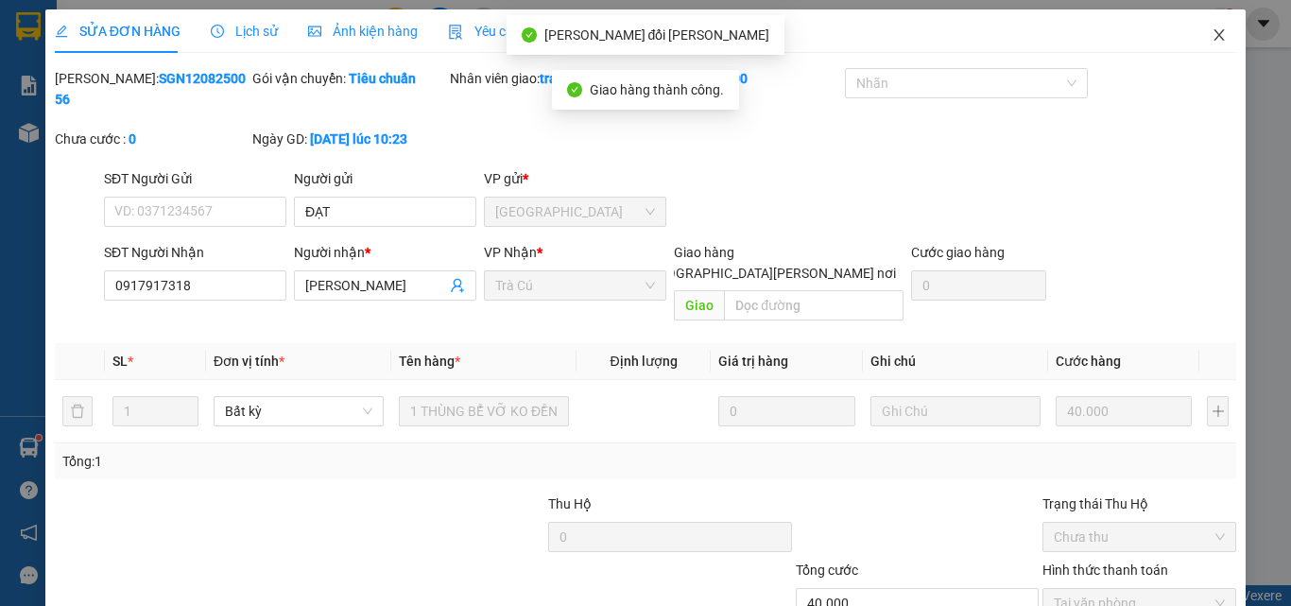
click at [1214, 29] on span "Close" at bounding box center [1219, 35] width 53 height 53
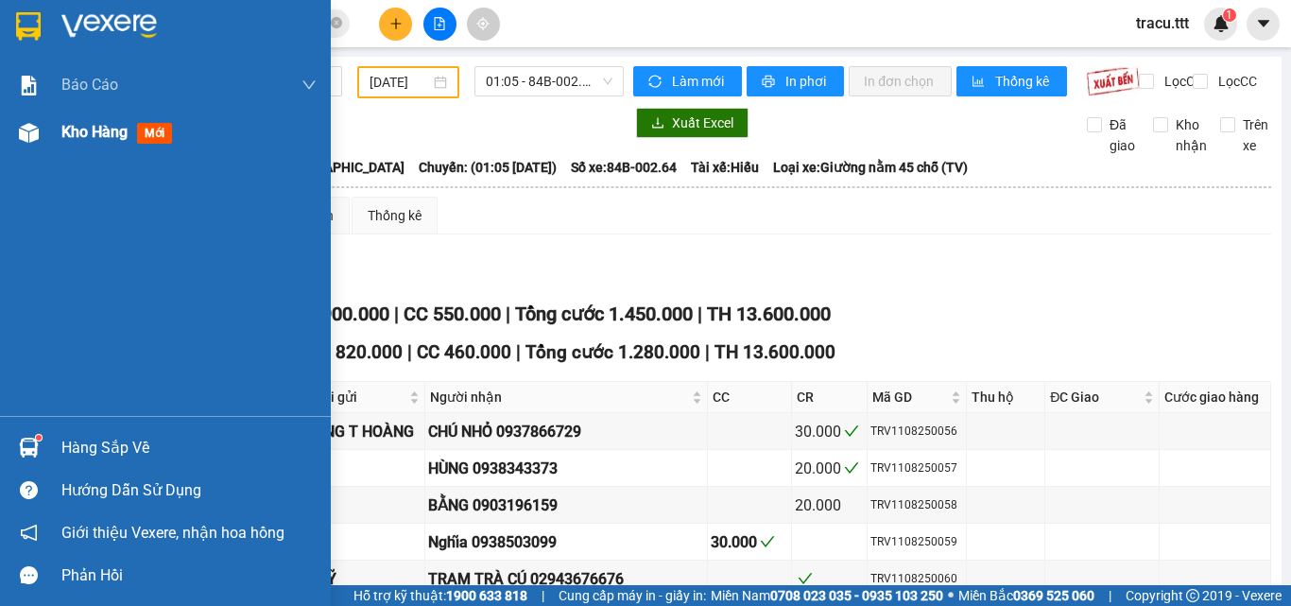
click at [88, 119] on div "Kho hàng mới" at bounding box center [188, 132] width 255 height 47
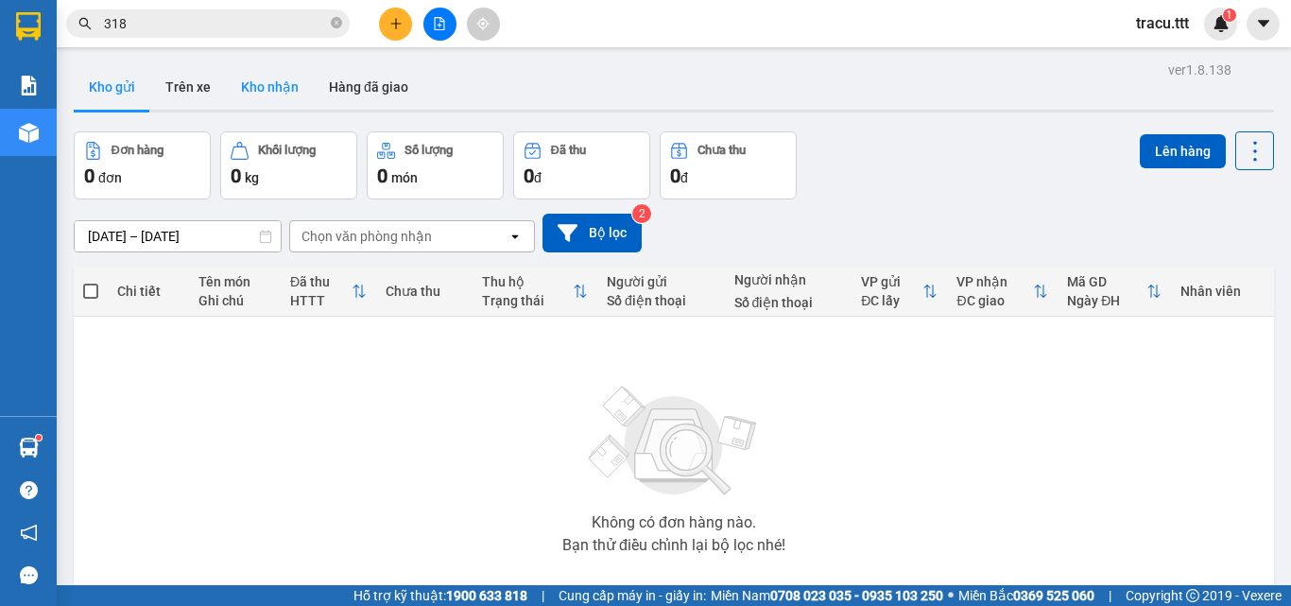
click at [267, 105] on button "Kho nhận" at bounding box center [270, 86] width 88 height 45
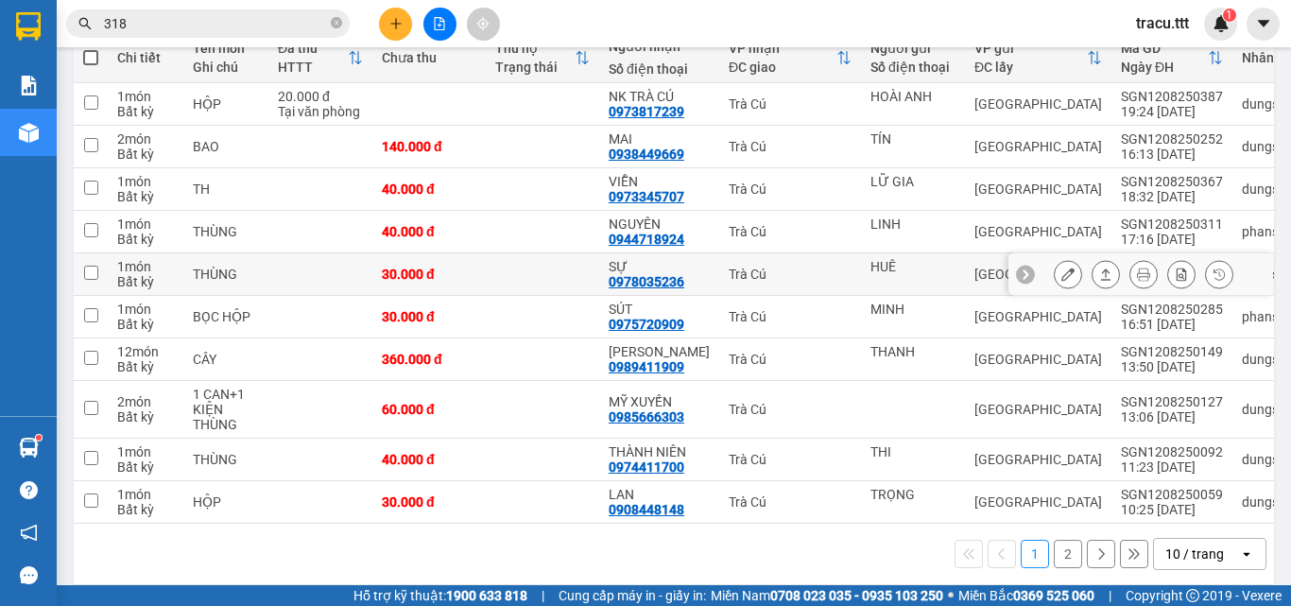
scroll to position [257, 0]
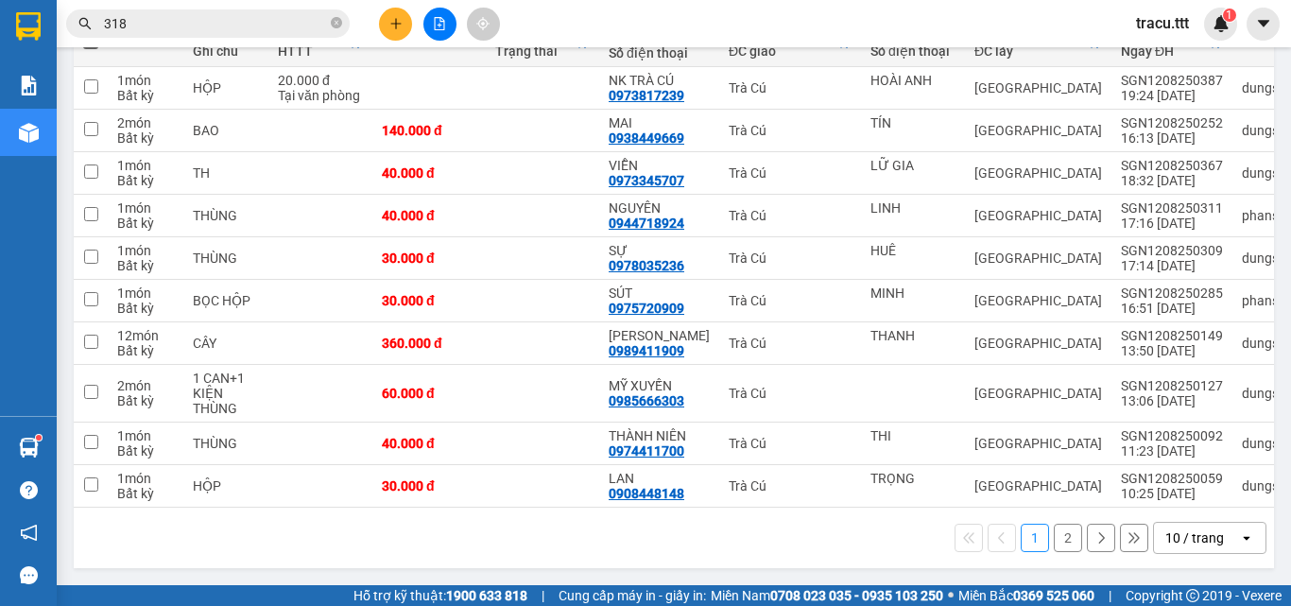
click at [1058, 541] on button "2" at bounding box center [1068, 538] width 28 height 28
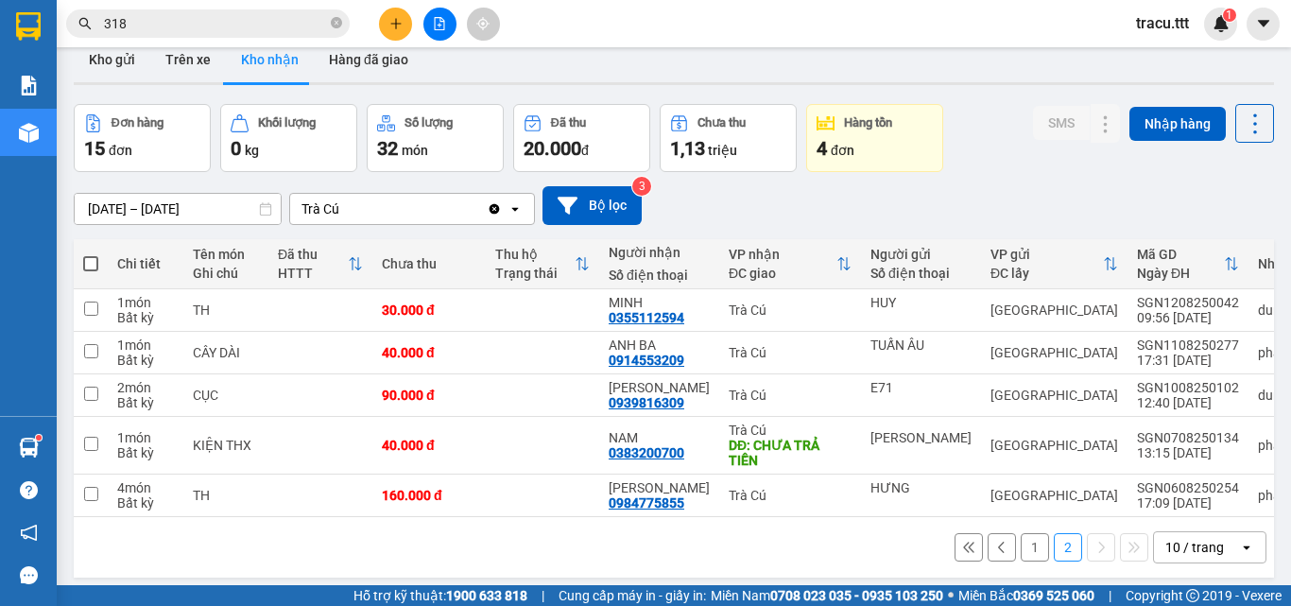
scroll to position [0, 0]
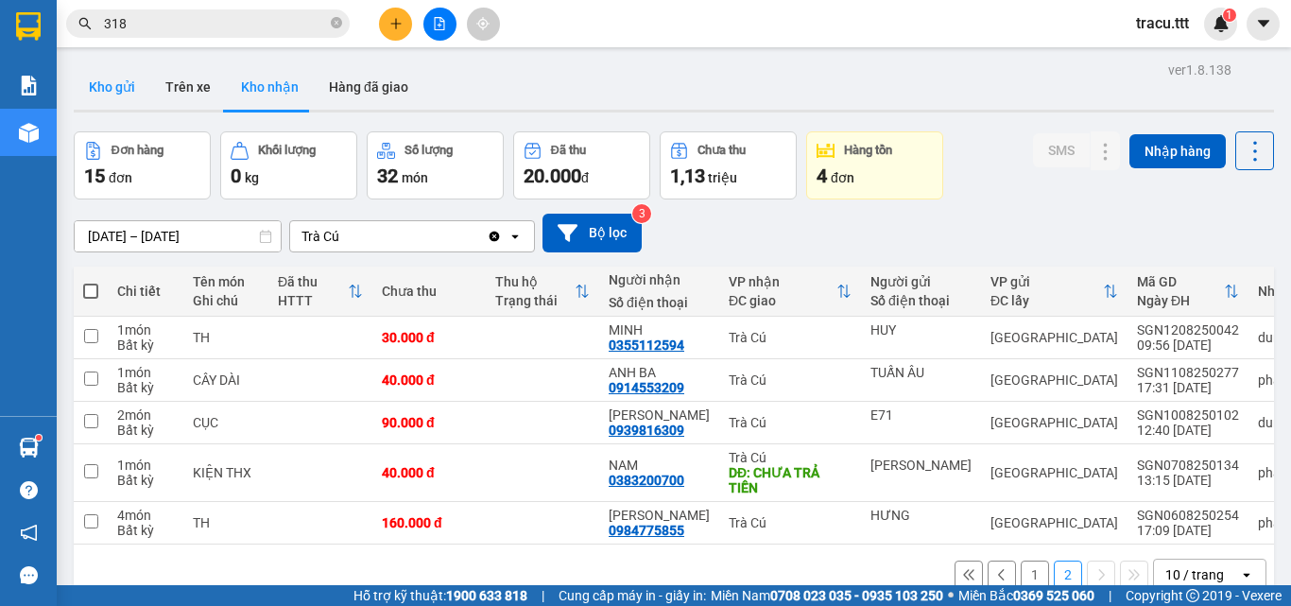
click at [107, 83] on button "Kho gửi" at bounding box center [112, 86] width 77 height 45
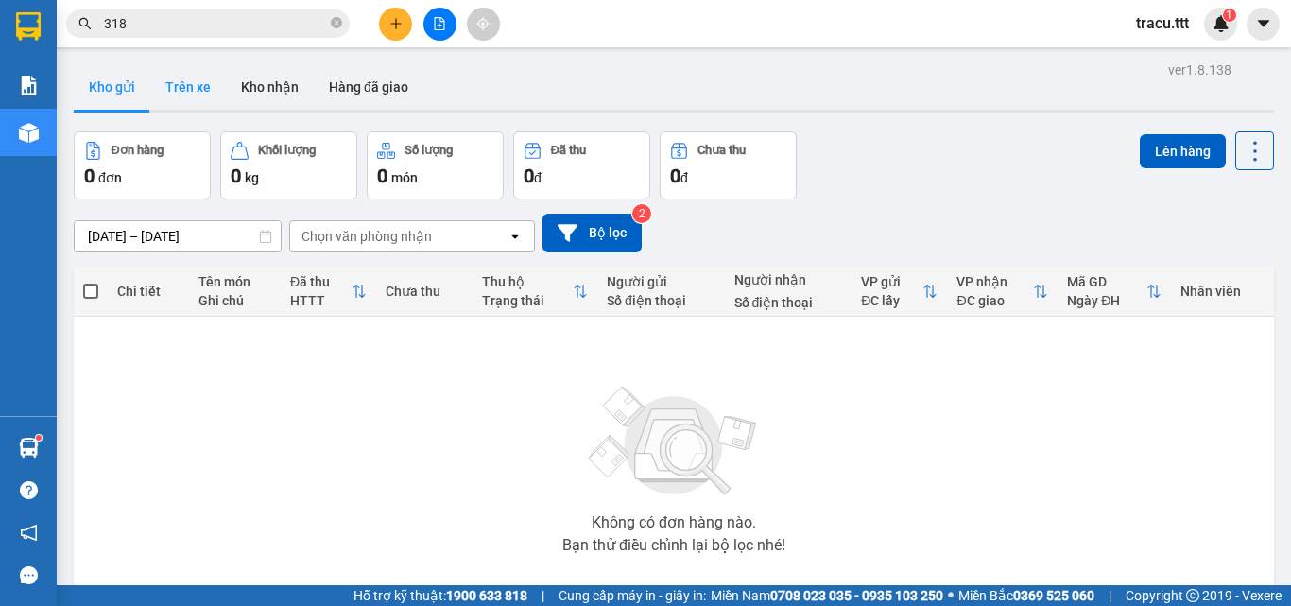
click at [177, 68] on button "Trên xe" at bounding box center [188, 86] width 76 height 45
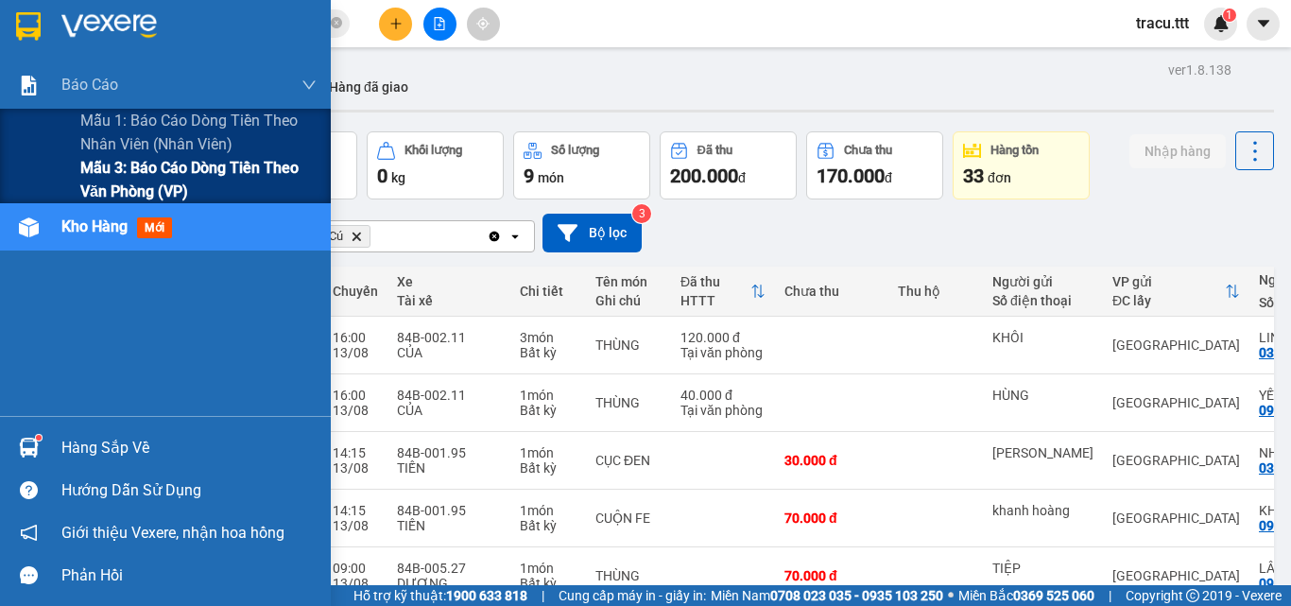
click at [120, 168] on span "Mẫu 3: Báo cáo dòng tiền theo văn phòng (VP)" at bounding box center [198, 179] width 236 height 47
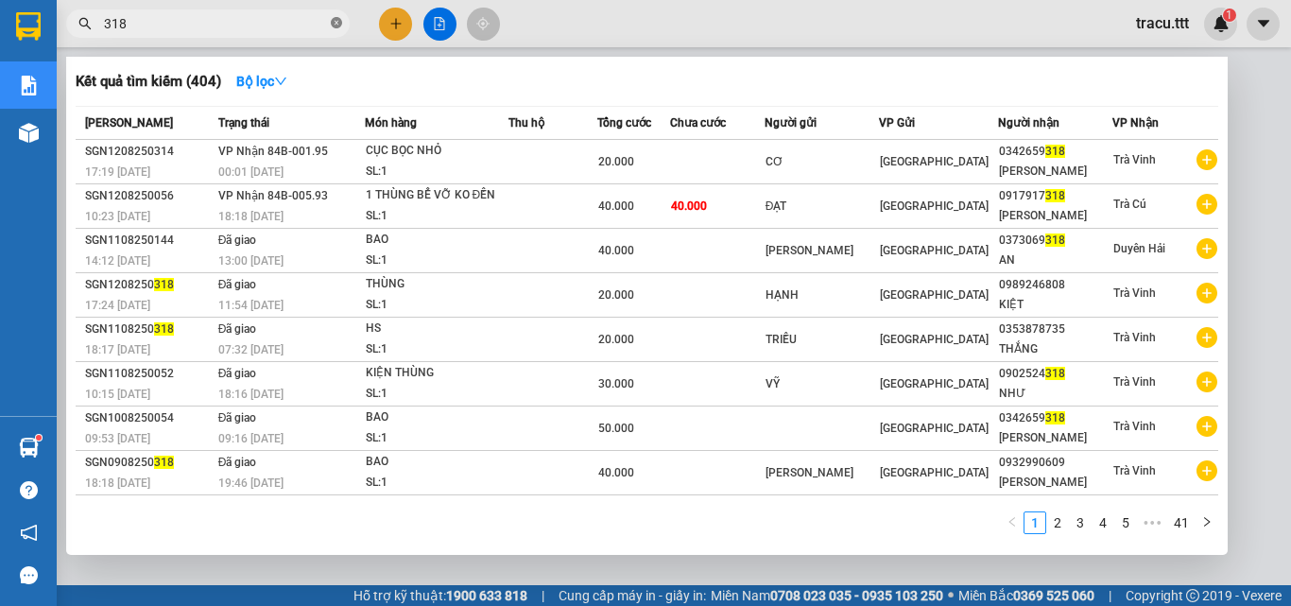
click at [336, 28] on icon "close-circle" at bounding box center [336, 22] width 11 height 11
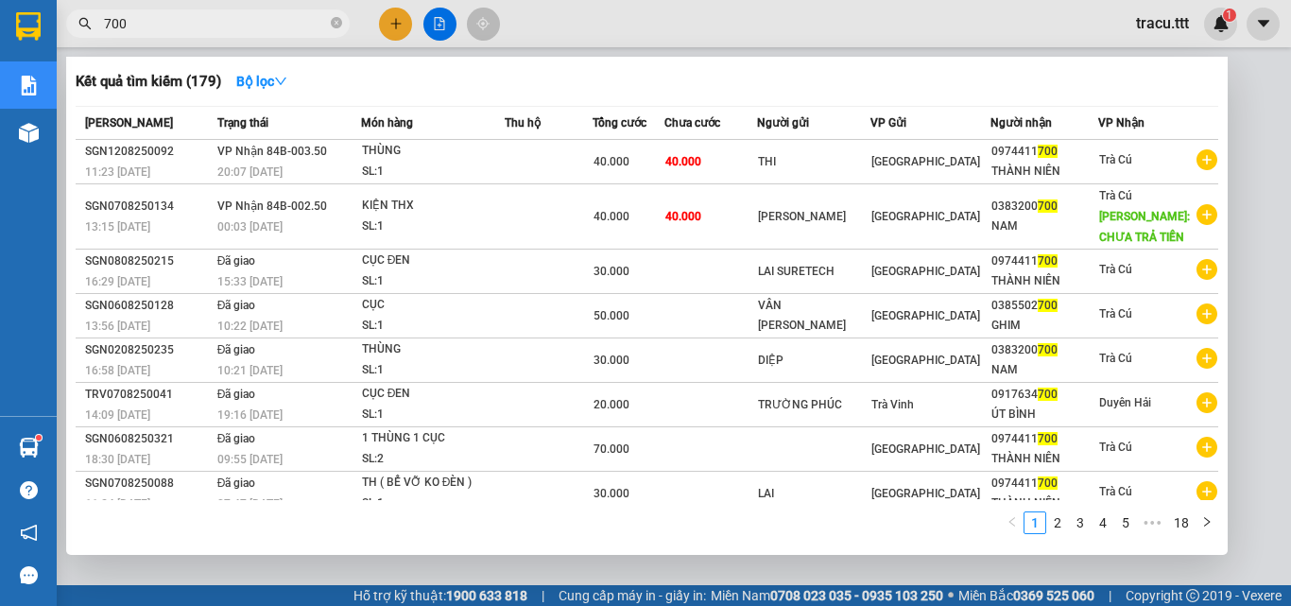
type input "700"
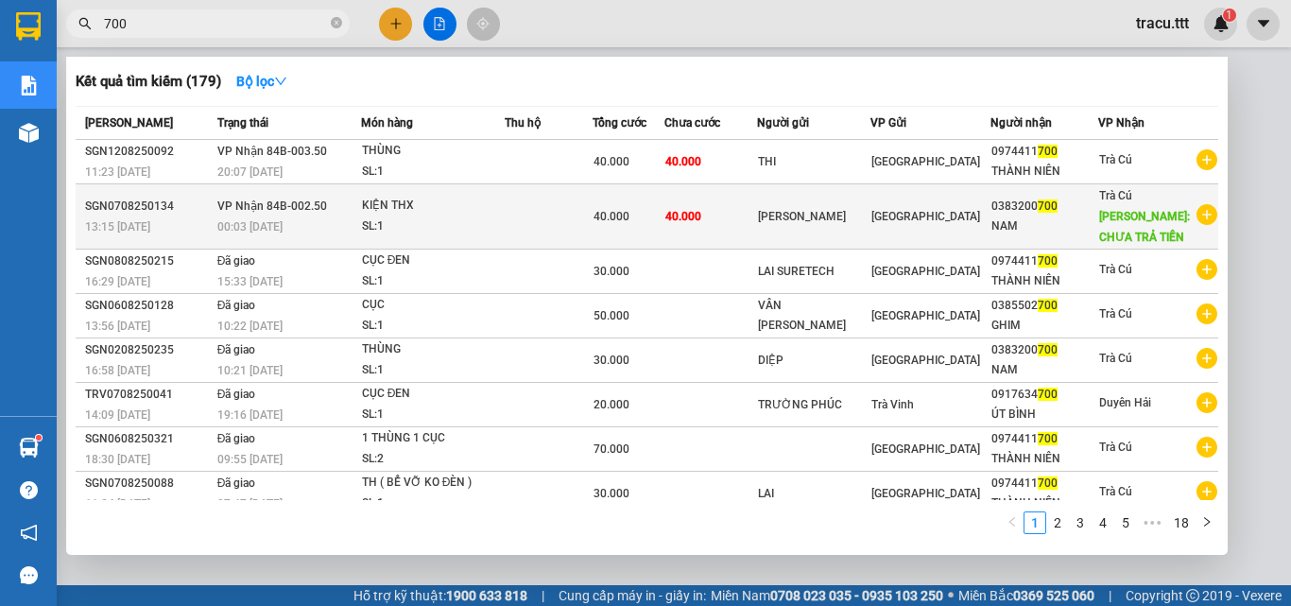
click at [890, 226] on div "[GEOGRAPHIC_DATA]" at bounding box center [929, 216] width 117 height 21
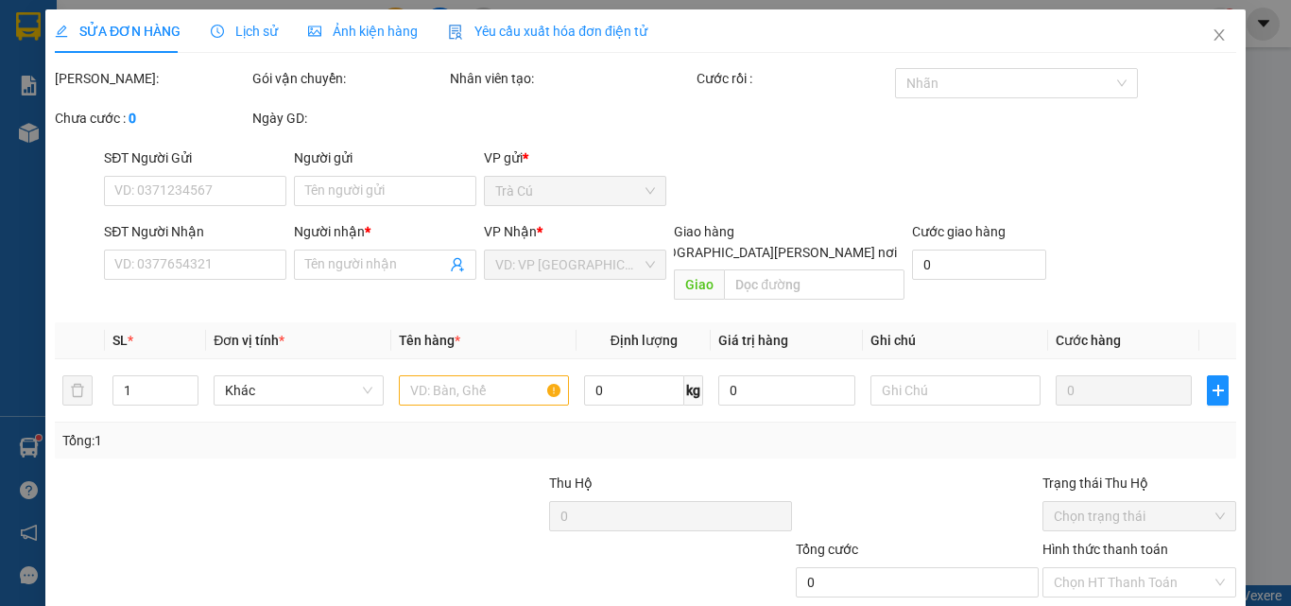
type input "[PERSON_NAME]"
type input "0383200700"
type input "NAM"
type input "CHƯA TRẢ TIỀN"
type input "40.000"
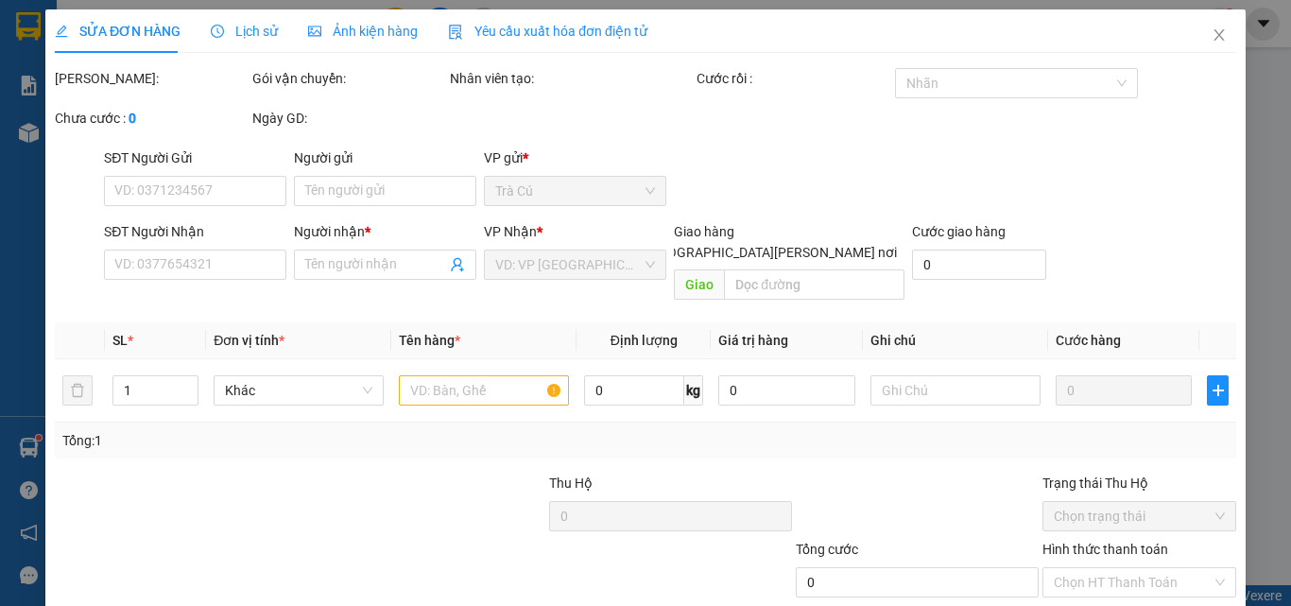
type input "40.000"
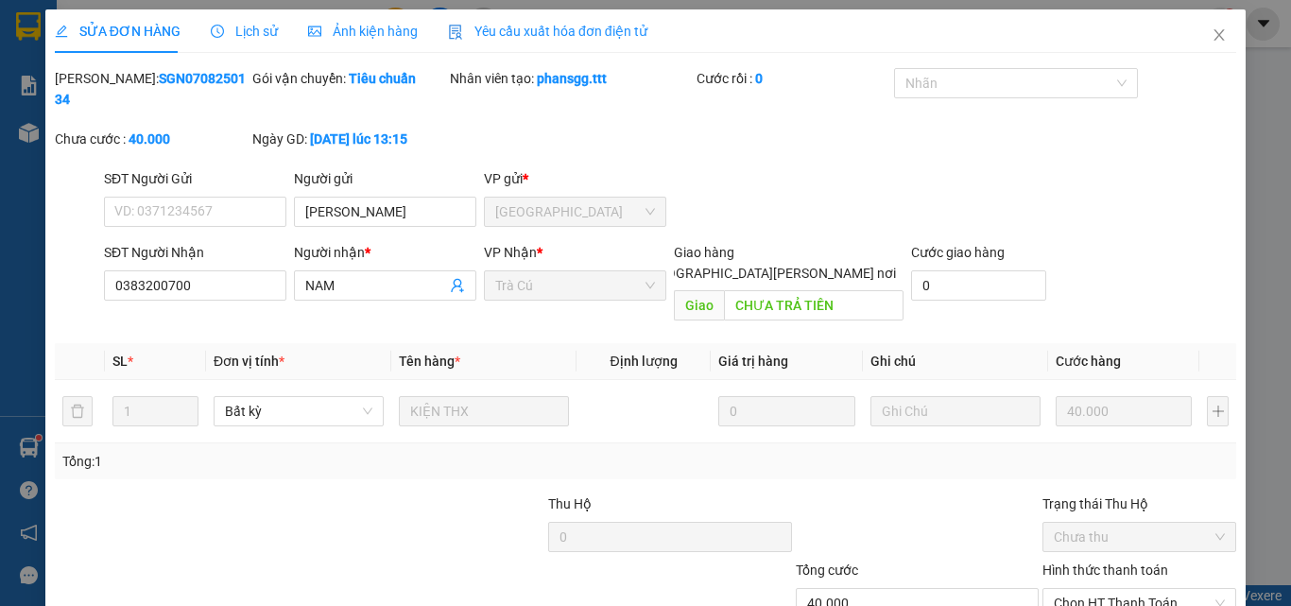
click at [250, 33] on span "Lịch sử" at bounding box center [244, 31] width 67 height 15
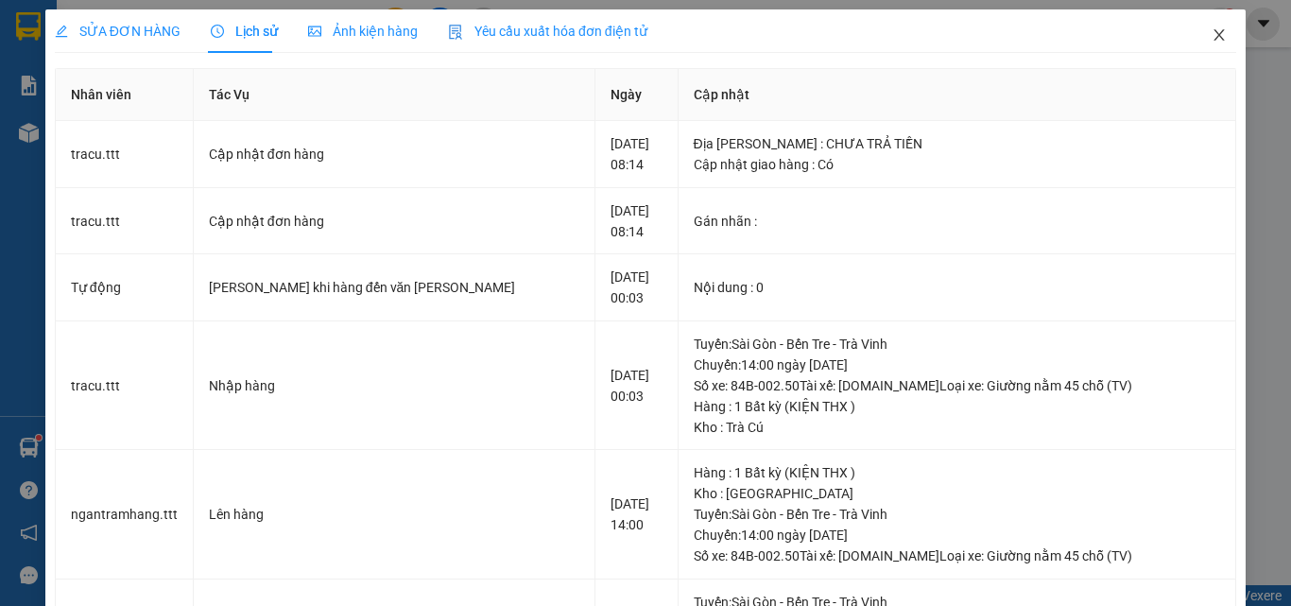
click at [1213, 33] on icon "close" at bounding box center [1219, 34] width 15 height 15
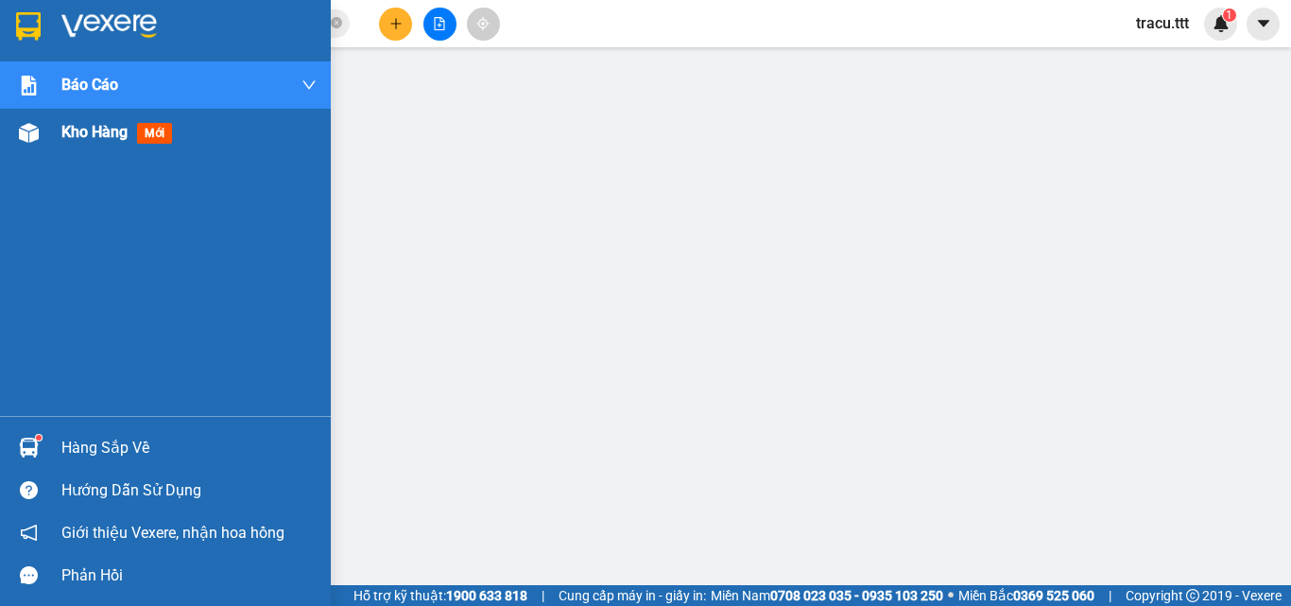
click at [111, 123] on span "Kho hàng" at bounding box center [94, 132] width 66 height 18
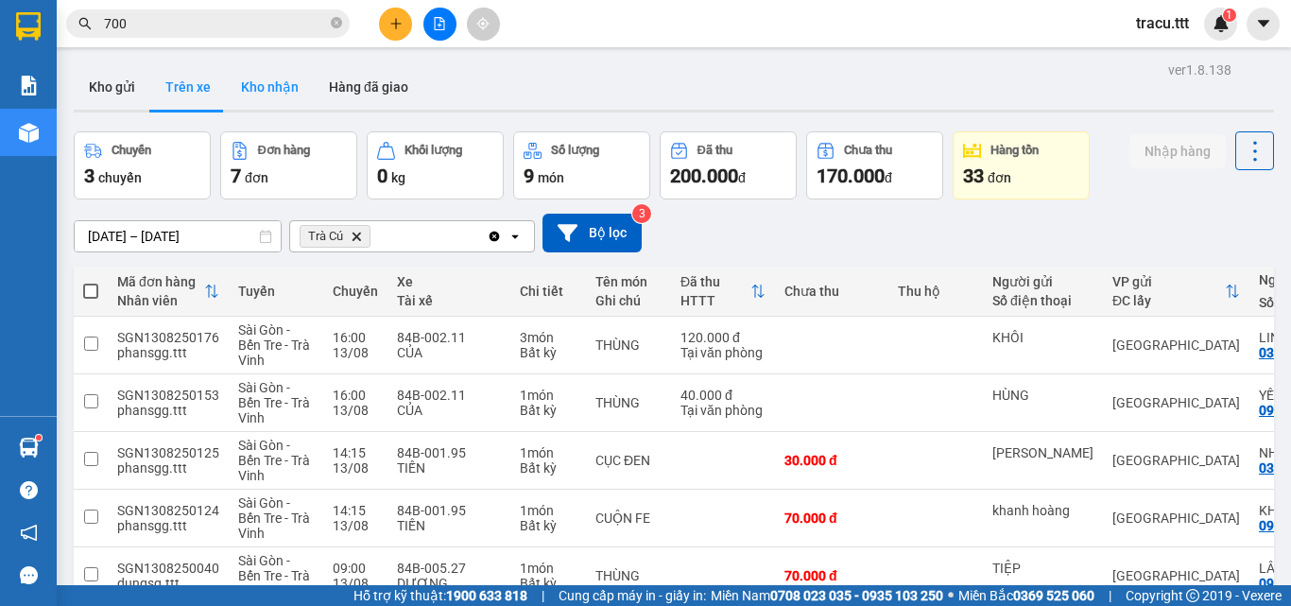
click at [258, 92] on button "Kho nhận" at bounding box center [270, 86] width 88 height 45
type input "[DATE] – [DATE]"
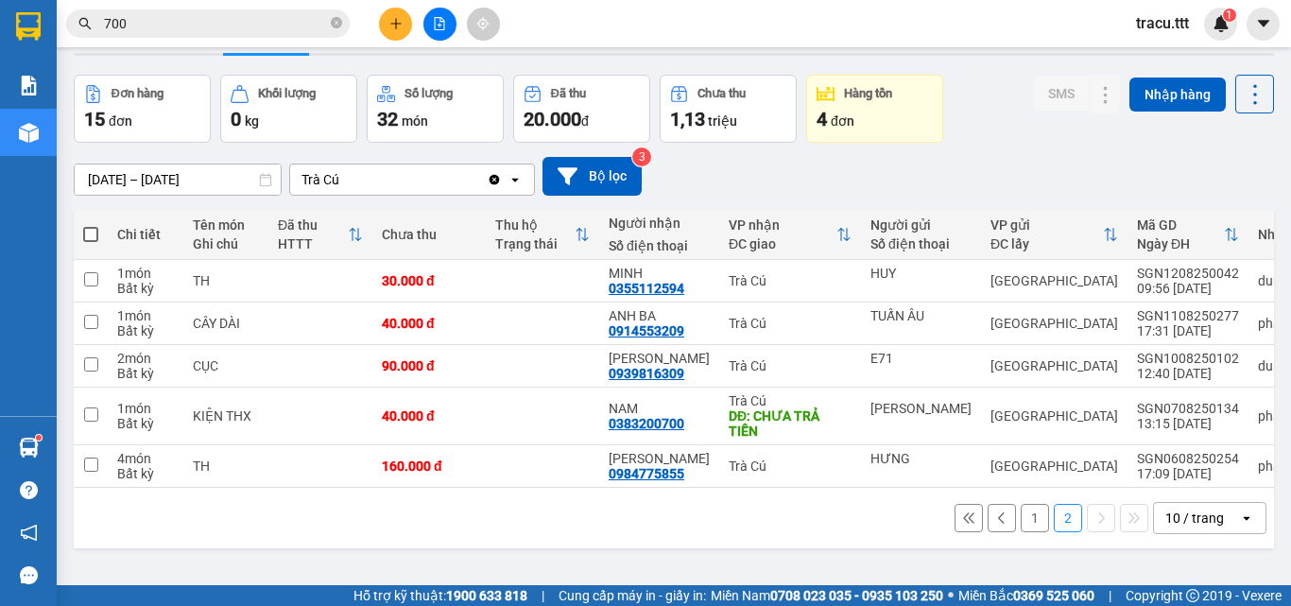
scroll to position [87, 0]
